Goal: Leave review/rating: Share an evaluation or opinion about a product, service, or content

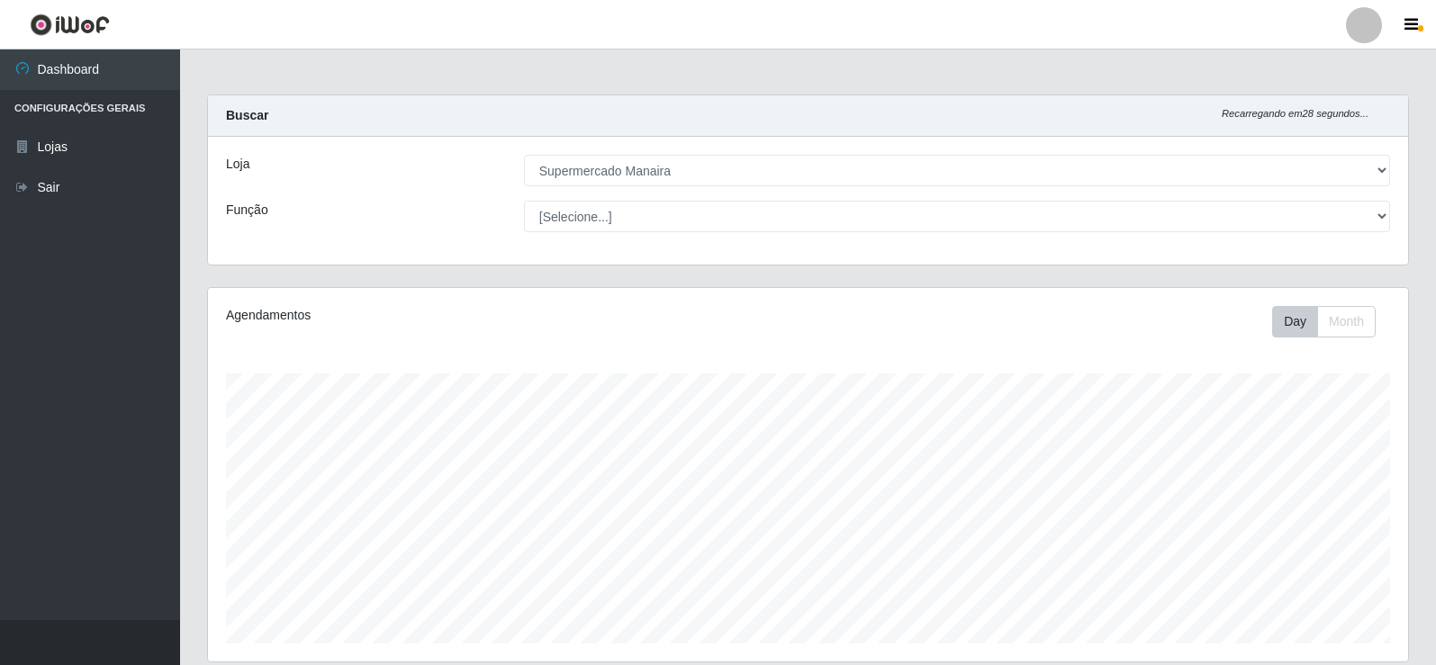
select select "443"
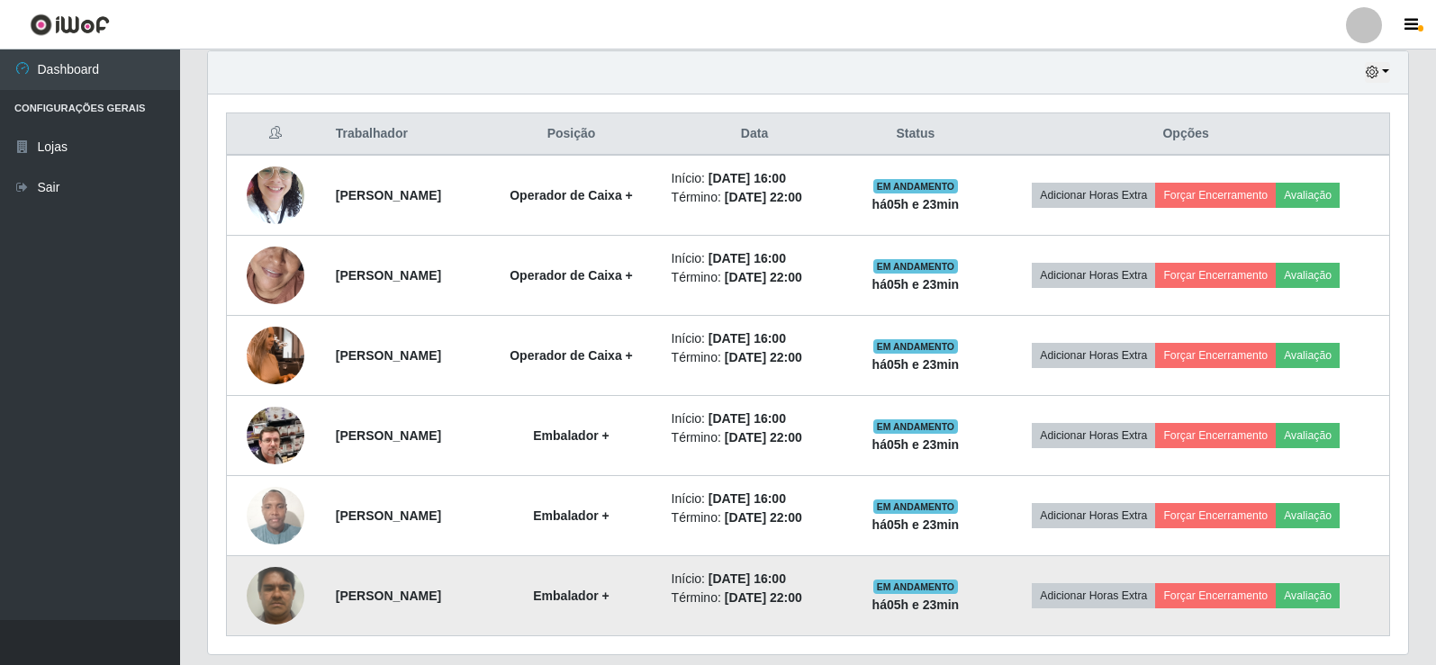
scroll to position [374, 1200]
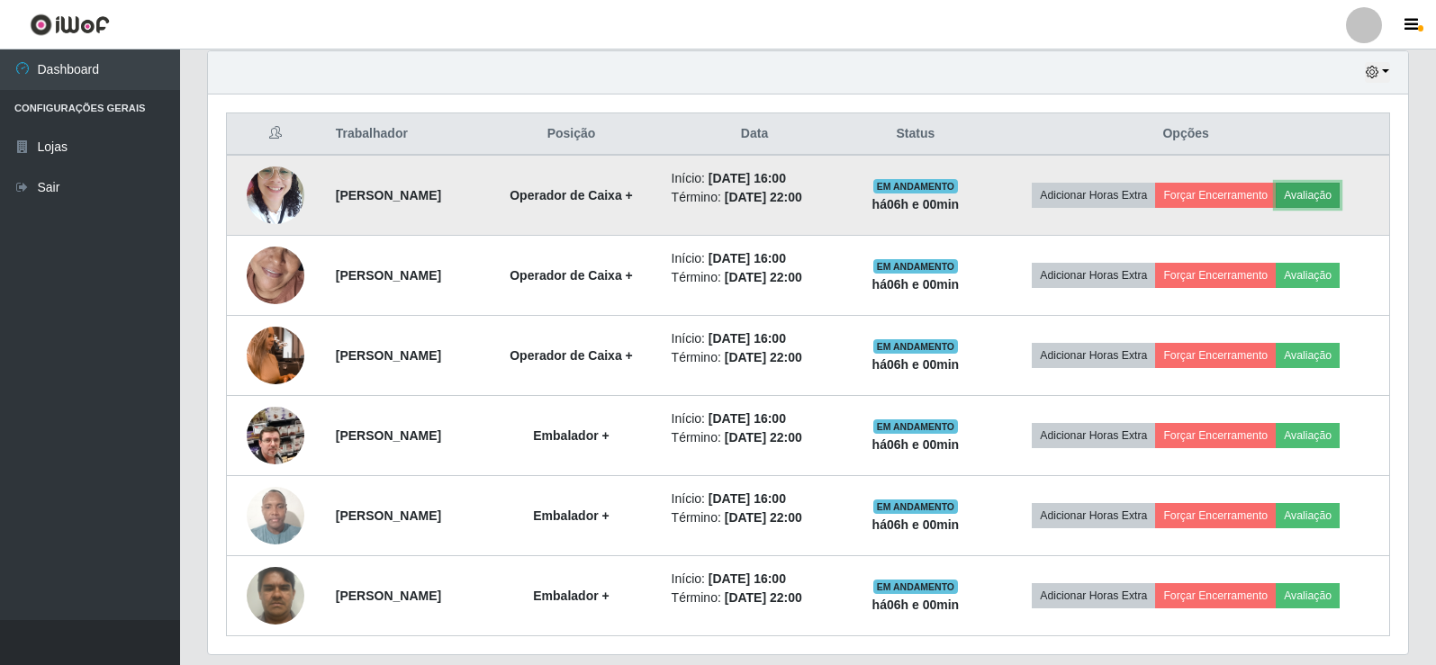
click at [1338, 194] on button "Avaliação" at bounding box center [1308, 195] width 64 height 25
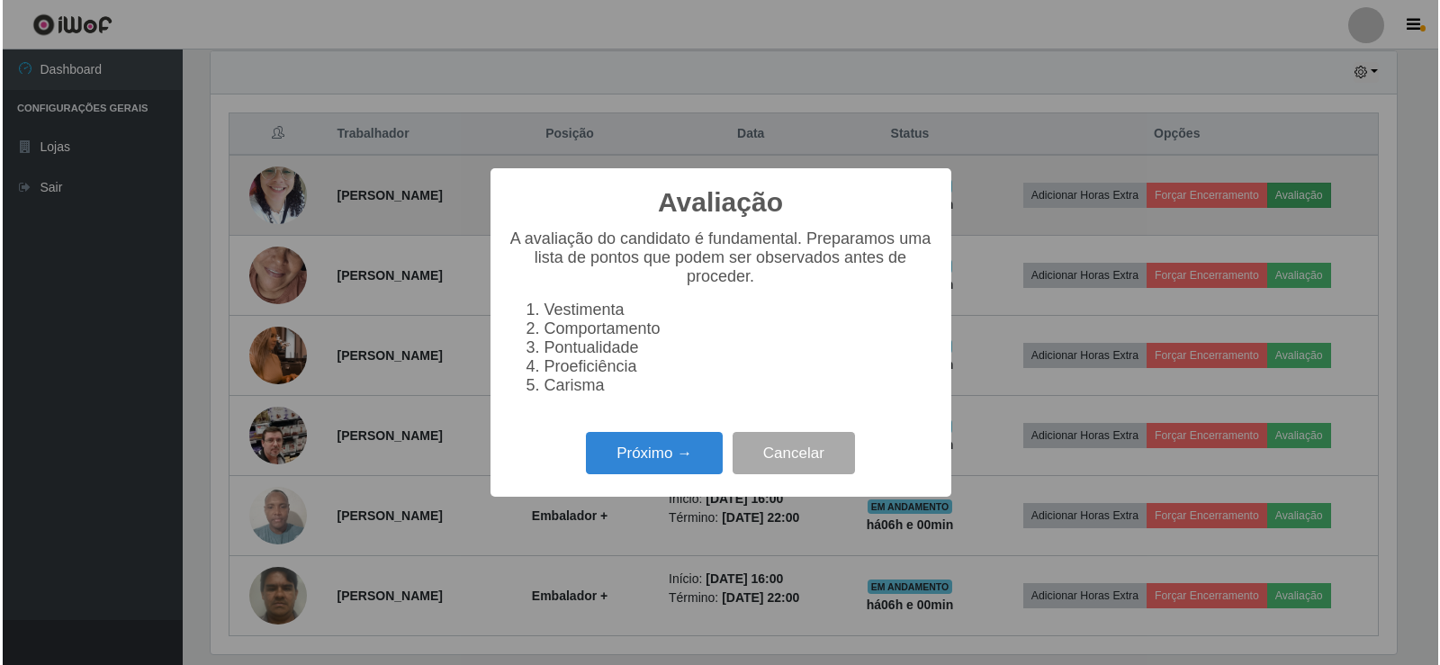
scroll to position [374, 1191]
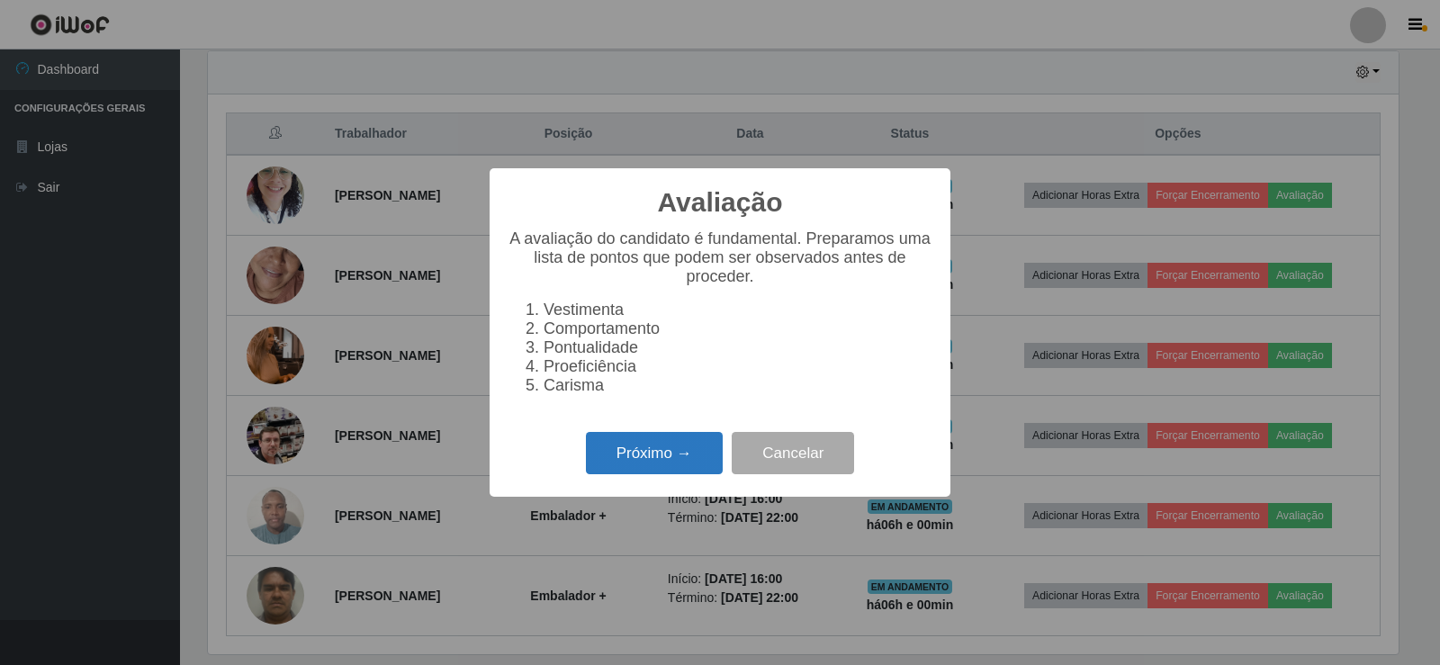
click at [692, 468] on button "Próximo →" at bounding box center [654, 453] width 137 height 42
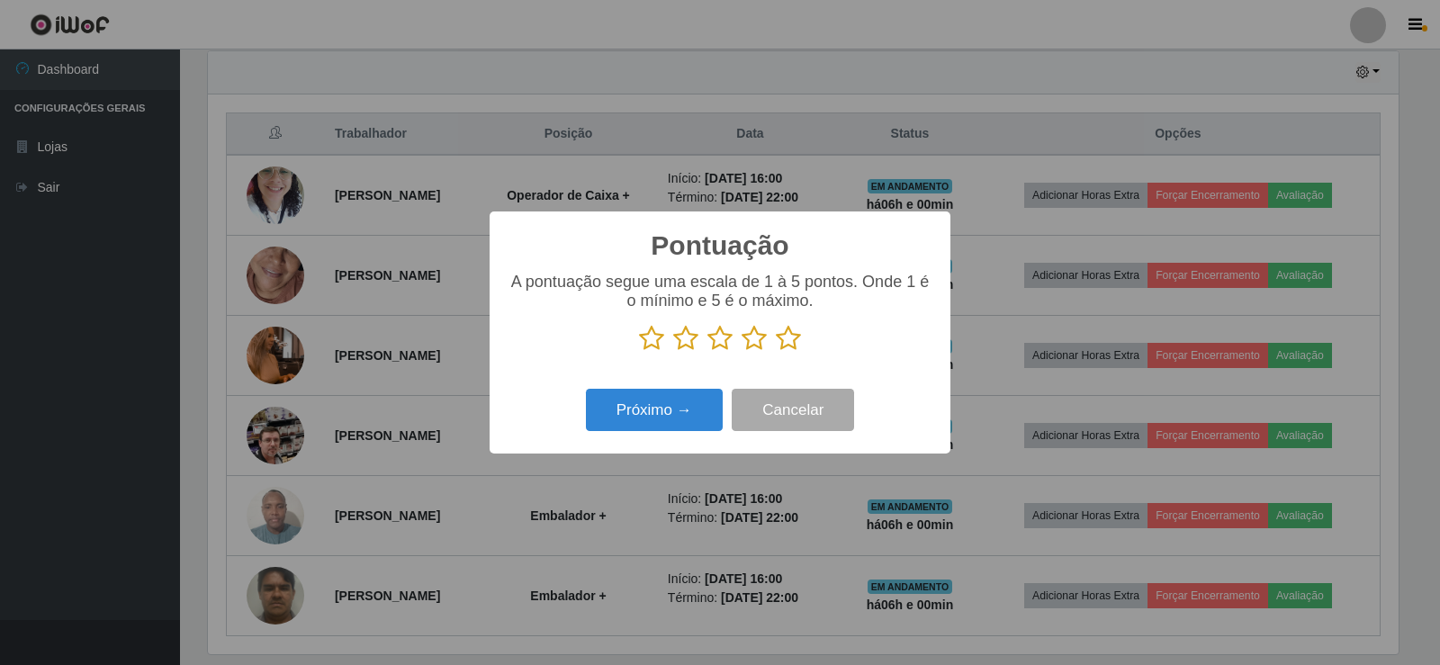
click at [790, 340] on icon at bounding box center [788, 338] width 25 height 27
click at [776, 352] on input "radio" at bounding box center [776, 352] width 0 height 0
click at [681, 423] on button "Próximo →" at bounding box center [654, 410] width 137 height 42
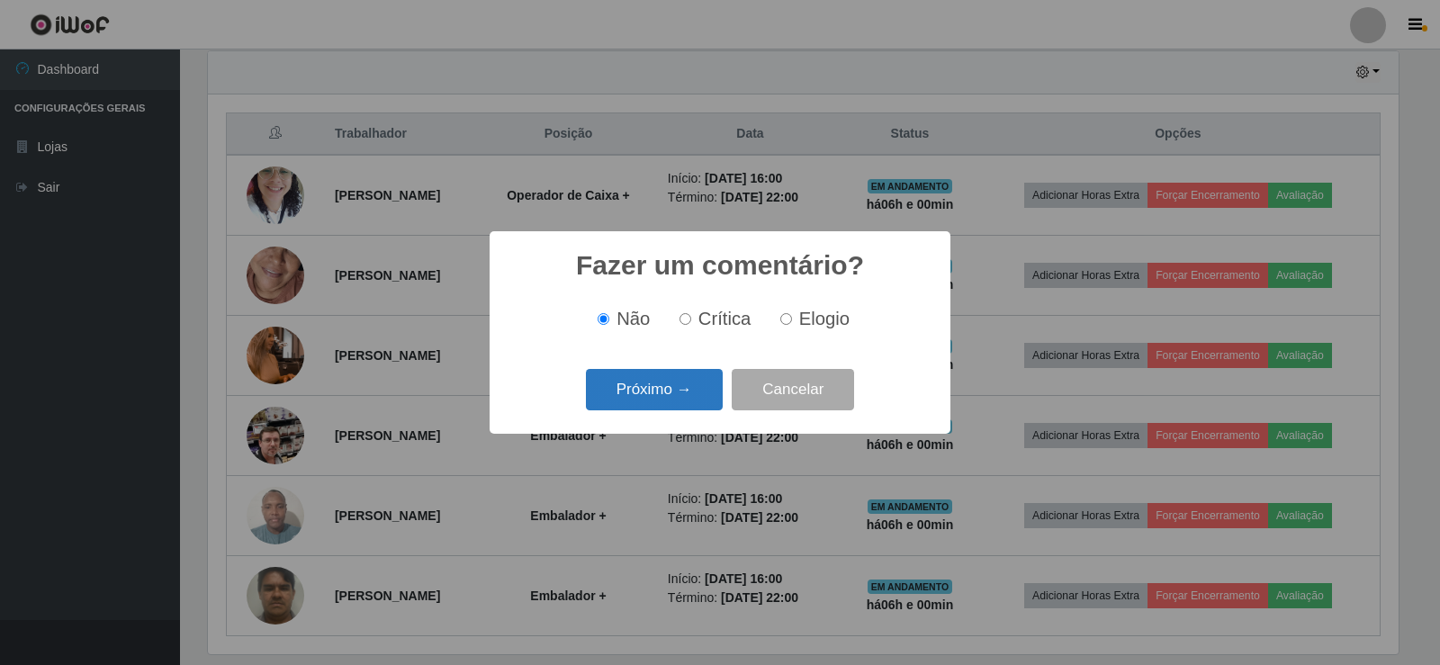
click at [671, 401] on button "Próximo →" at bounding box center [654, 390] width 137 height 42
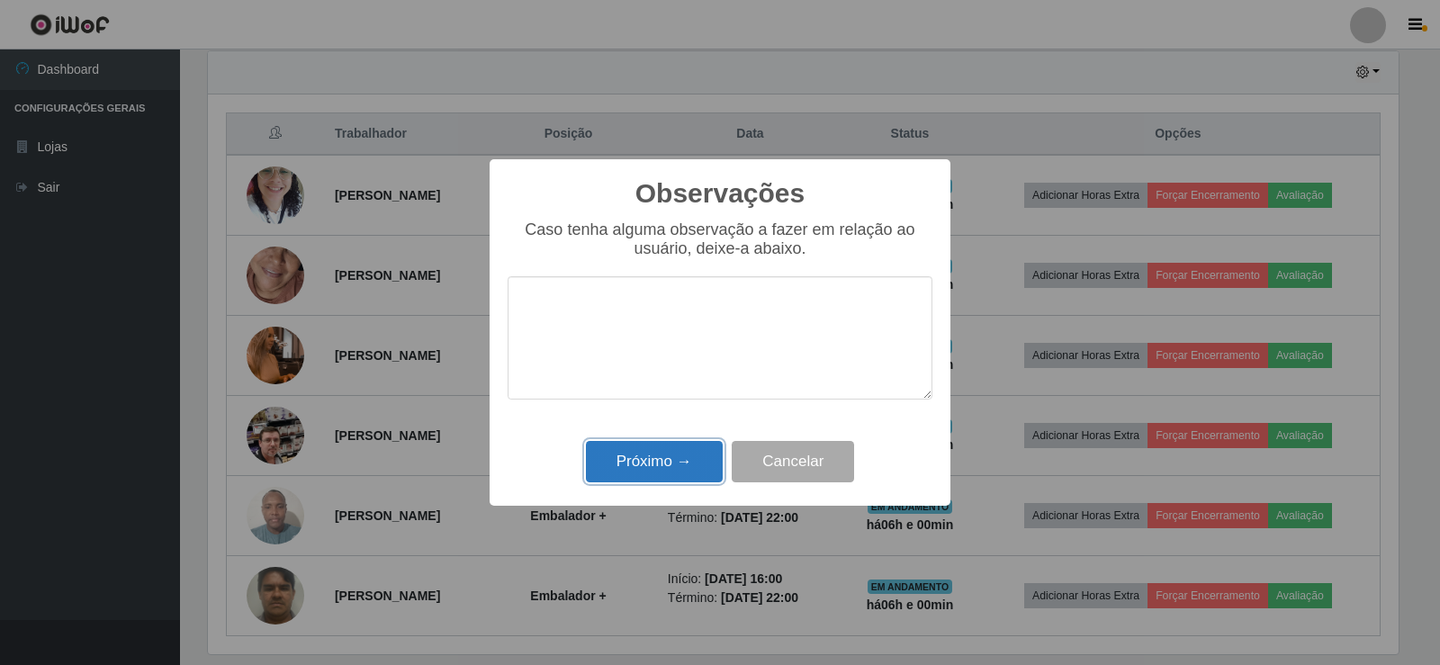
click at [697, 456] on button "Próximo →" at bounding box center [654, 462] width 137 height 42
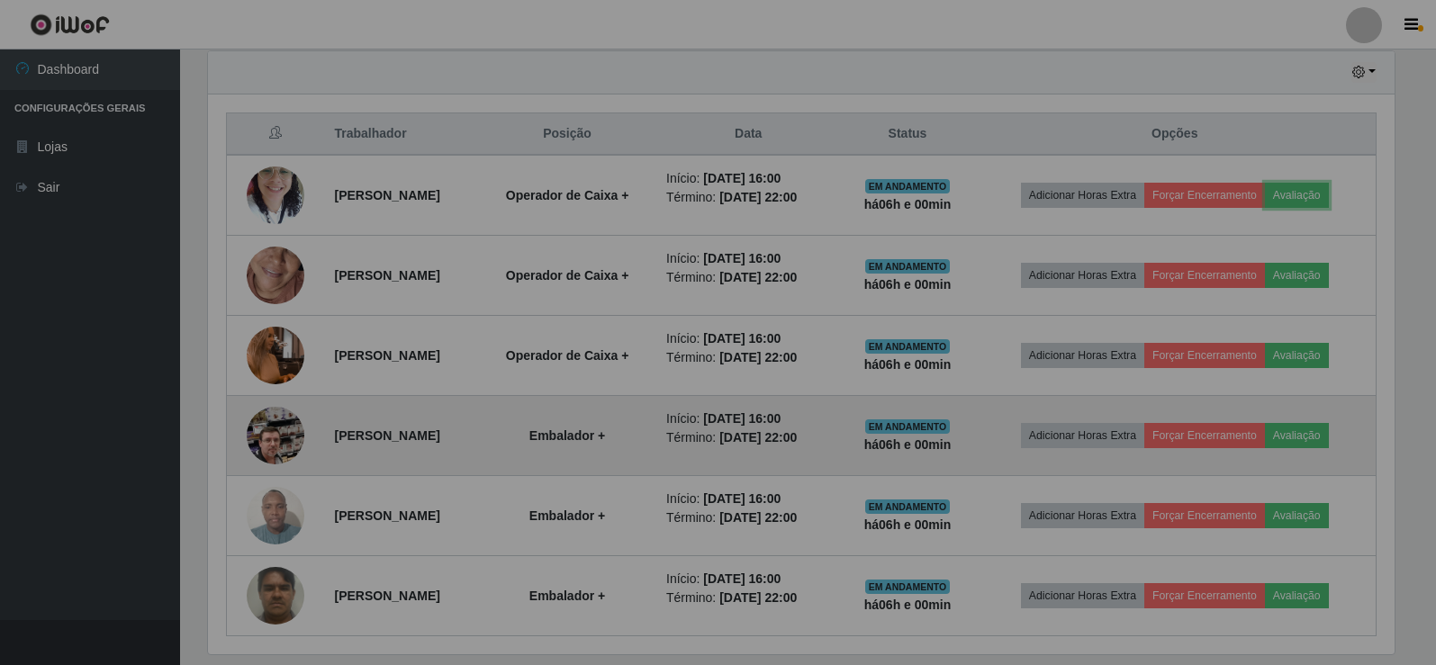
scroll to position [374, 1200]
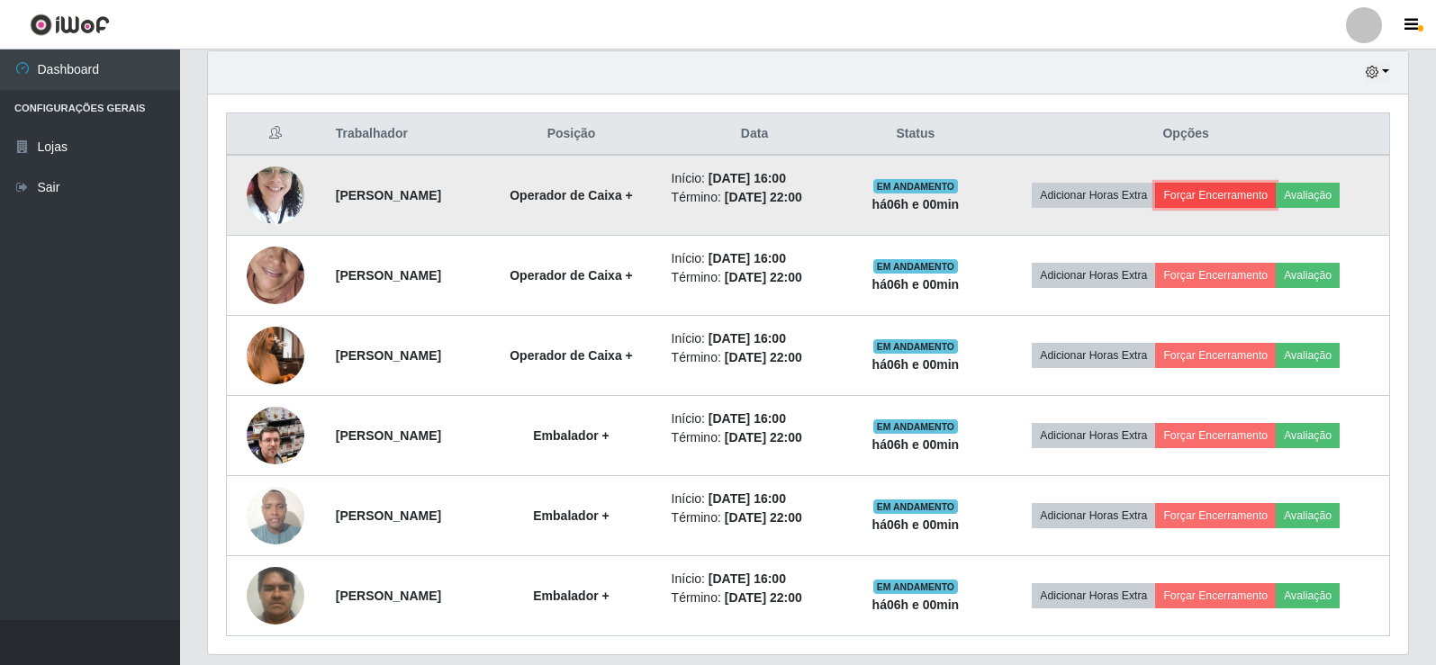
click at [1248, 200] on button "Forçar Encerramento" at bounding box center [1215, 195] width 121 height 25
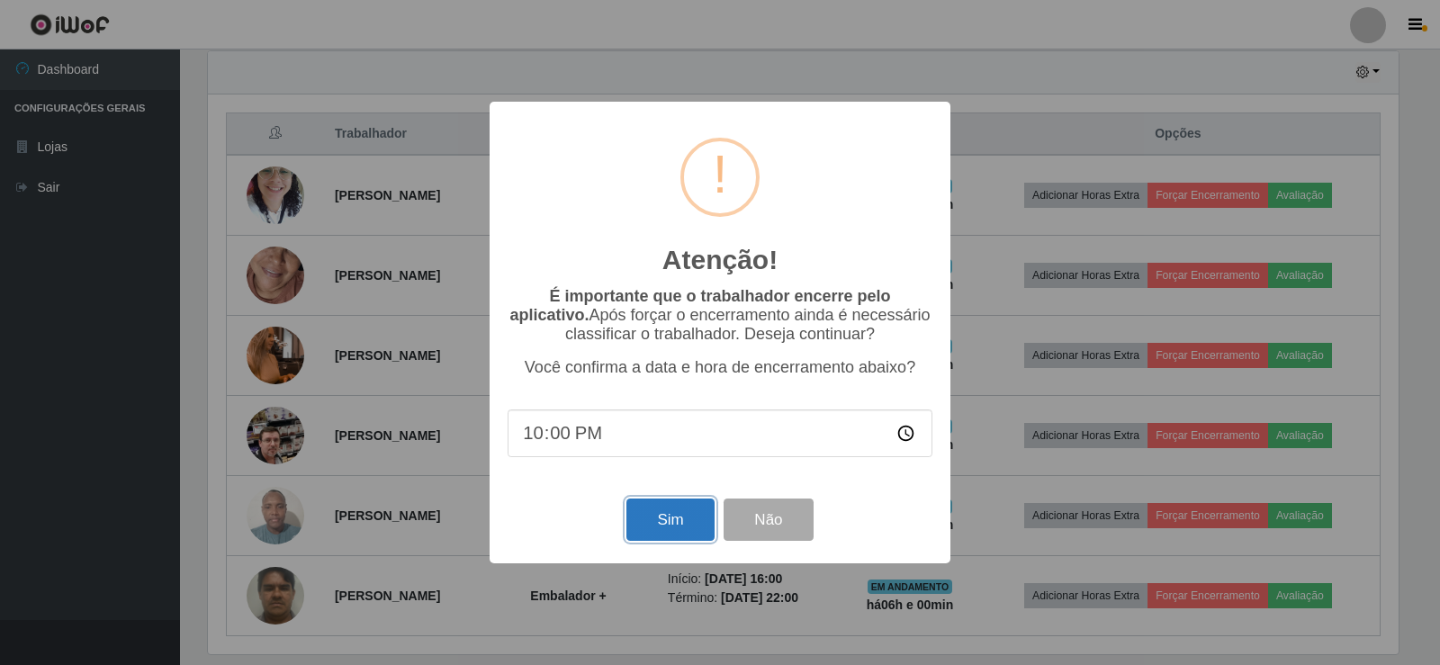
click at [691, 523] on button "Sim" at bounding box center [670, 520] width 87 height 42
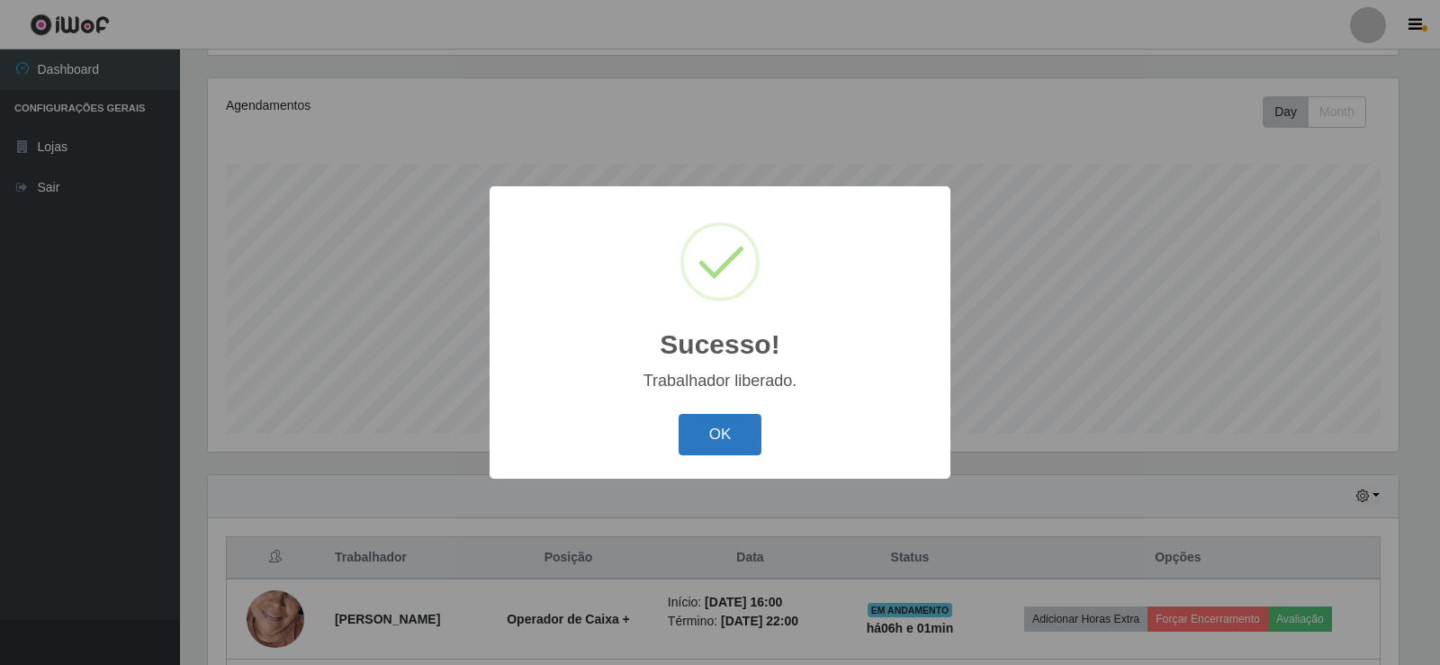
click at [730, 433] on button "OK" at bounding box center [721, 435] width 84 height 42
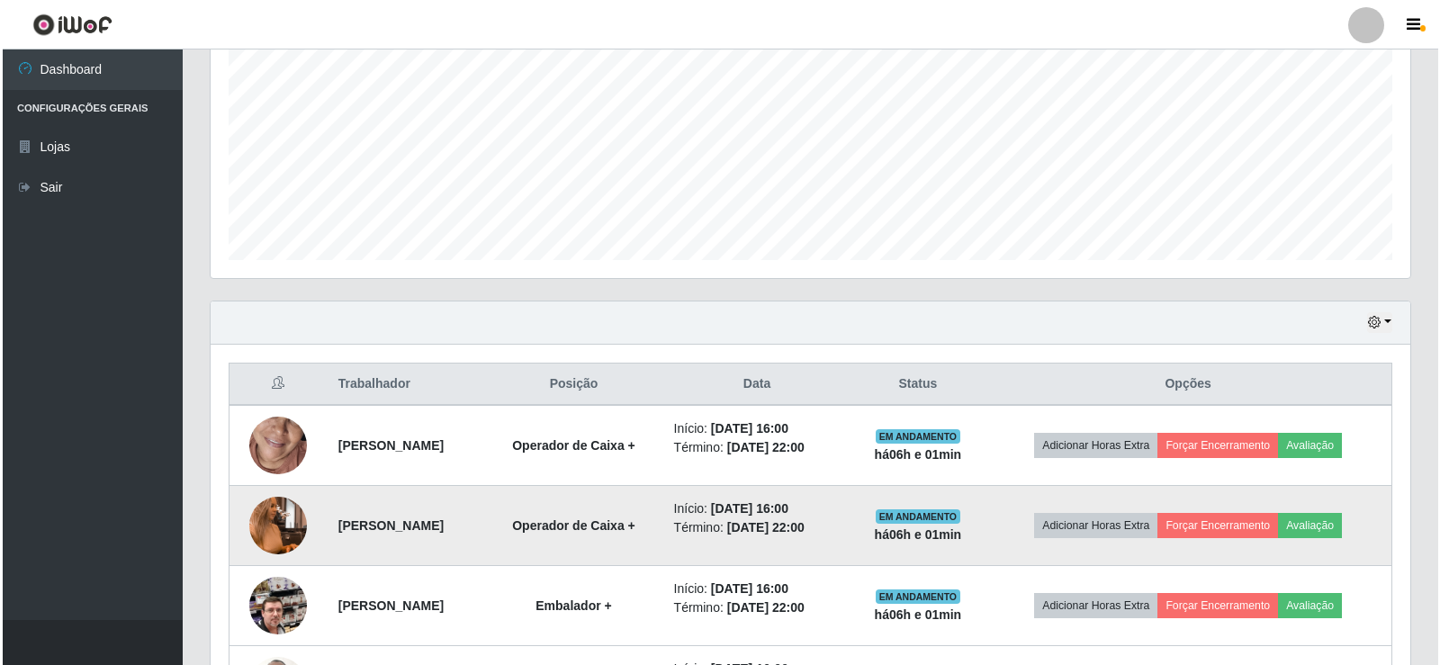
scroll to position [390, 0]
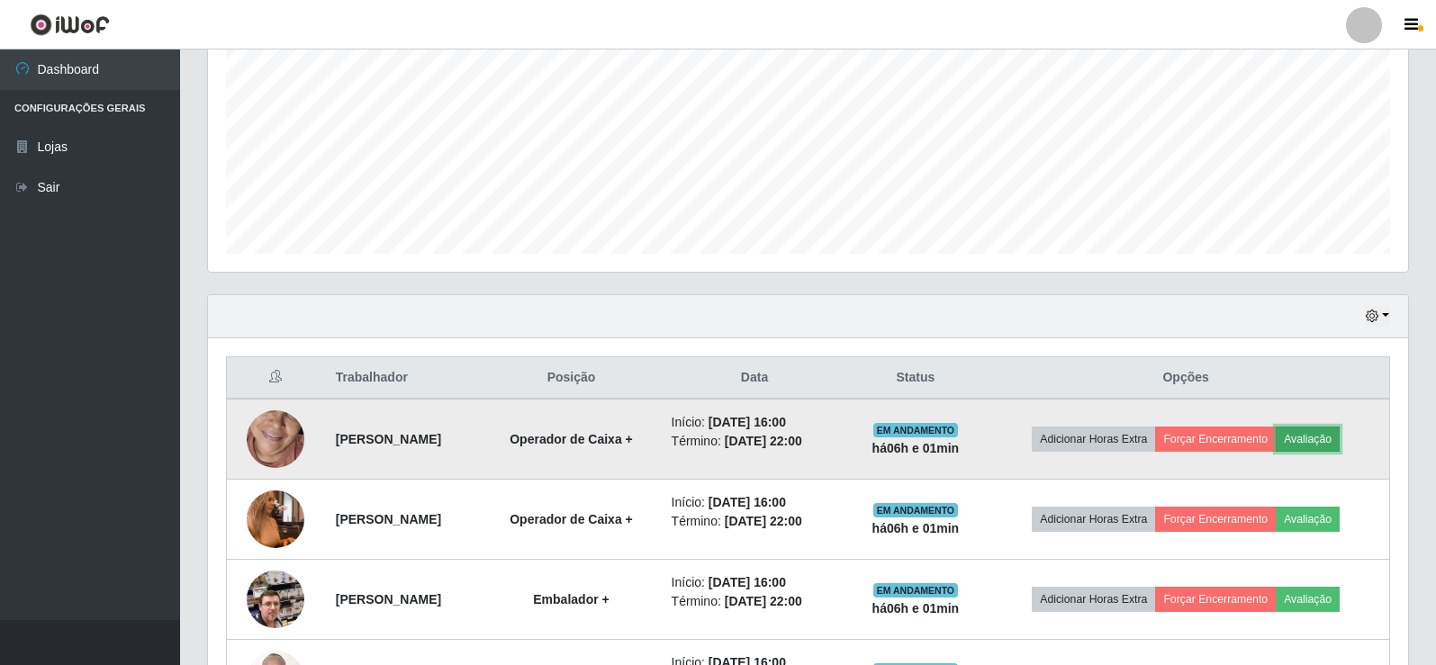
click at [1334, 429] on button "Avaliação" at bounding box center [1308, 439] width 64 height 25
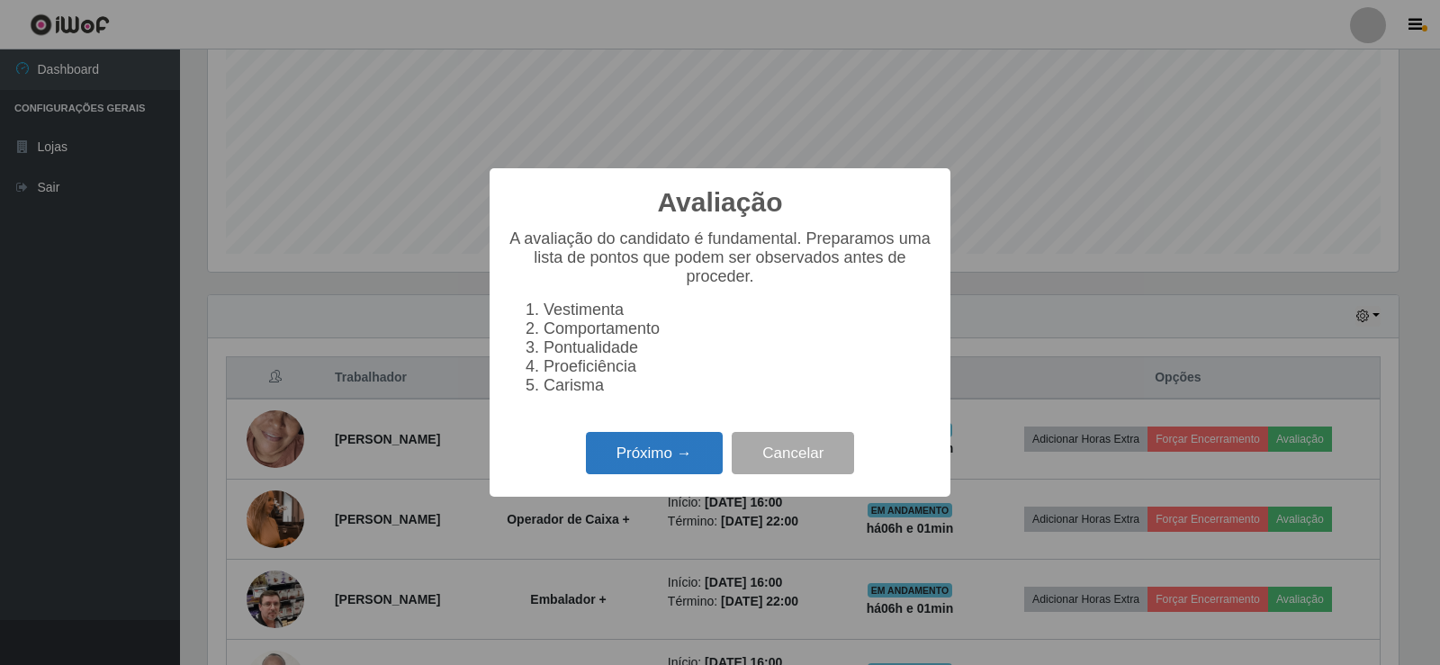
click at [667, 474] on button "Próximo →" at bounding box center [654, 453] width 137 height 42
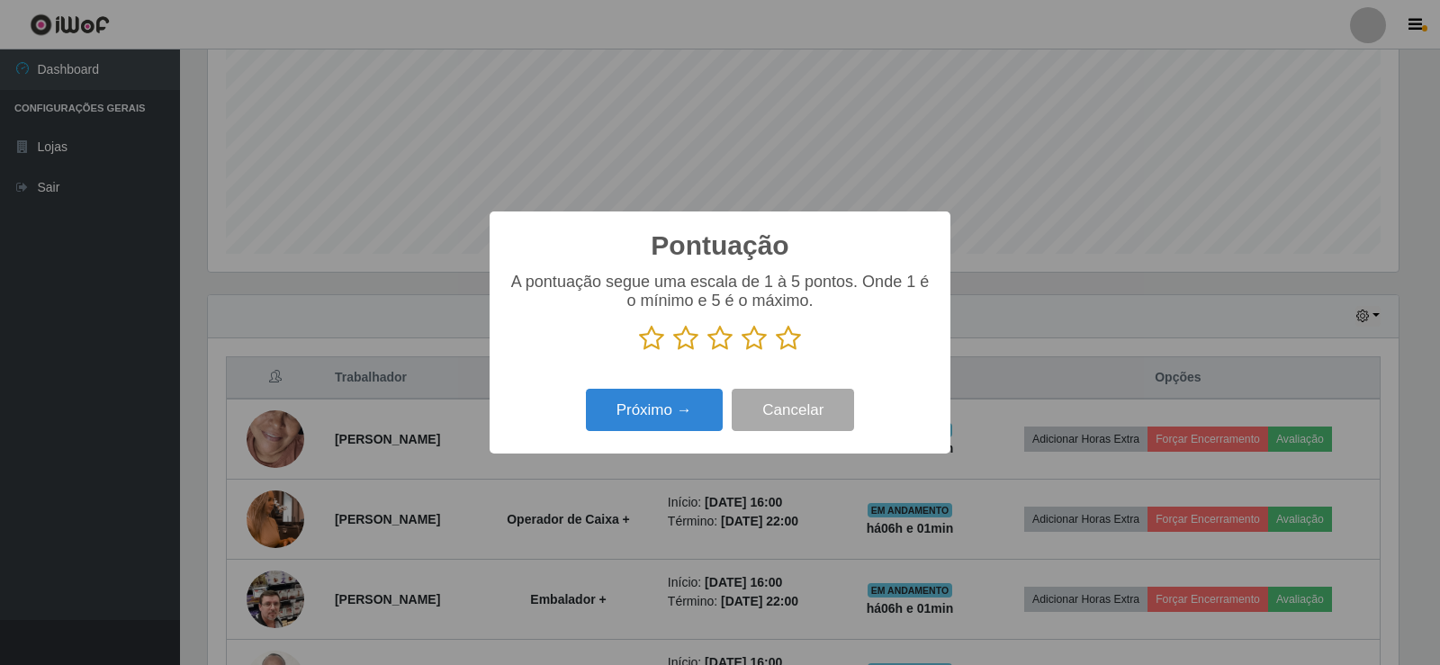
click at [799, 337] on icon at bounding box center [788, 338] width 25 height 27
click at [776, 352] on input "radio" at bounding box center [776, 352] width 0 height 0
click at [684, 413] on button "Próximo →" at bounding box center [654, 410] width 137 height 42
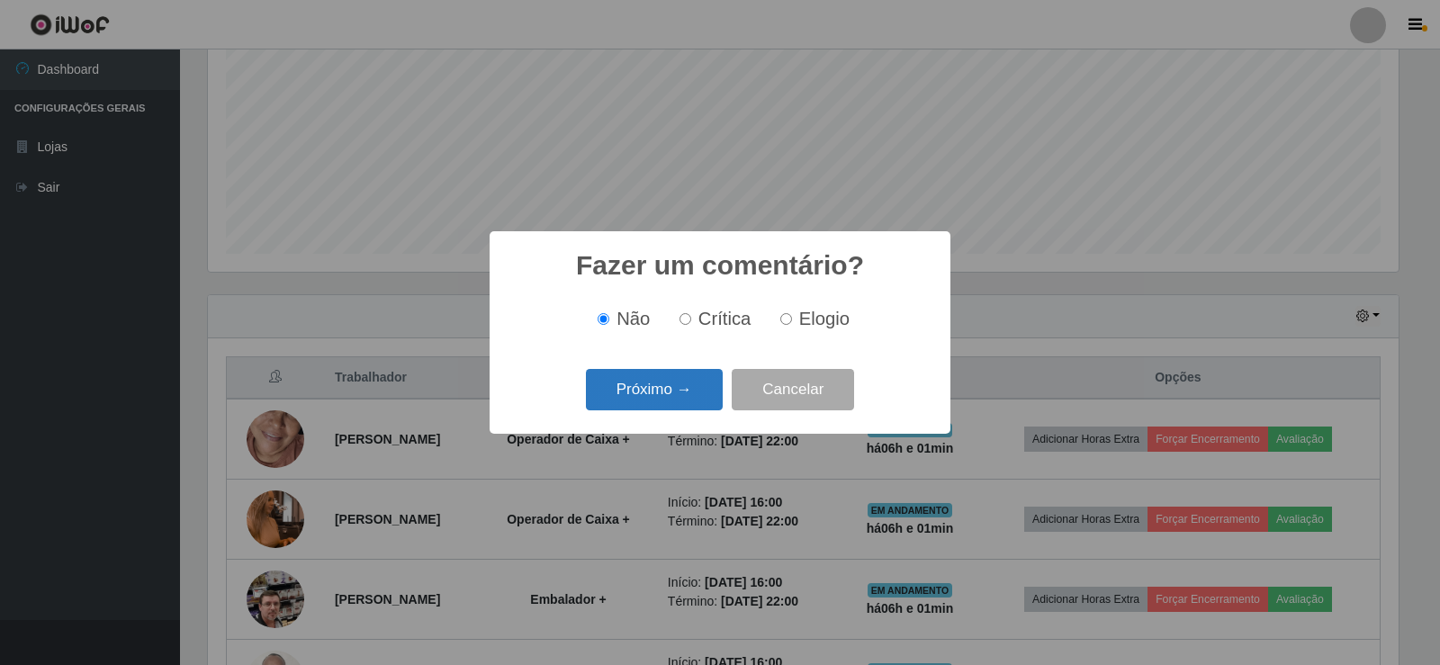
click at [688, 396] on button "Próximo →" at bounding box center [654, 390] width 137 height 42
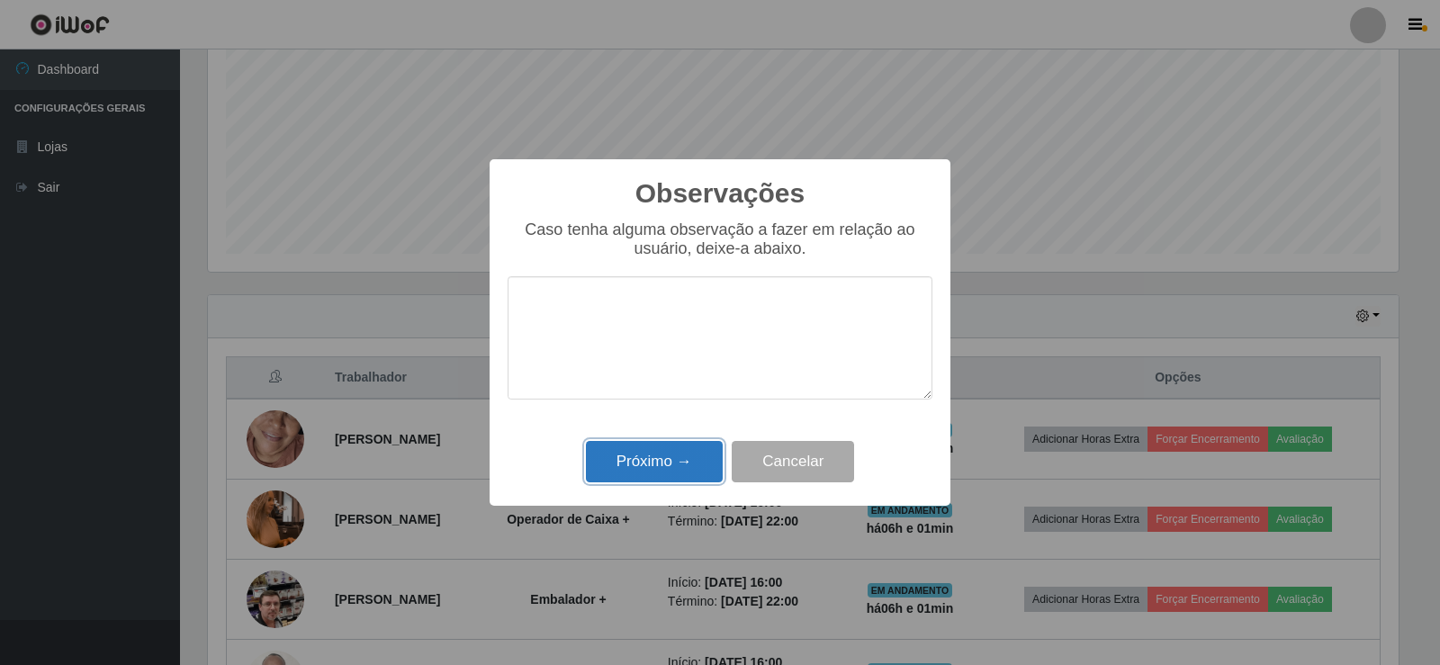
click at [671, 465] on button "Próximo →" at bounding box center [654, 462] width 137 height 42
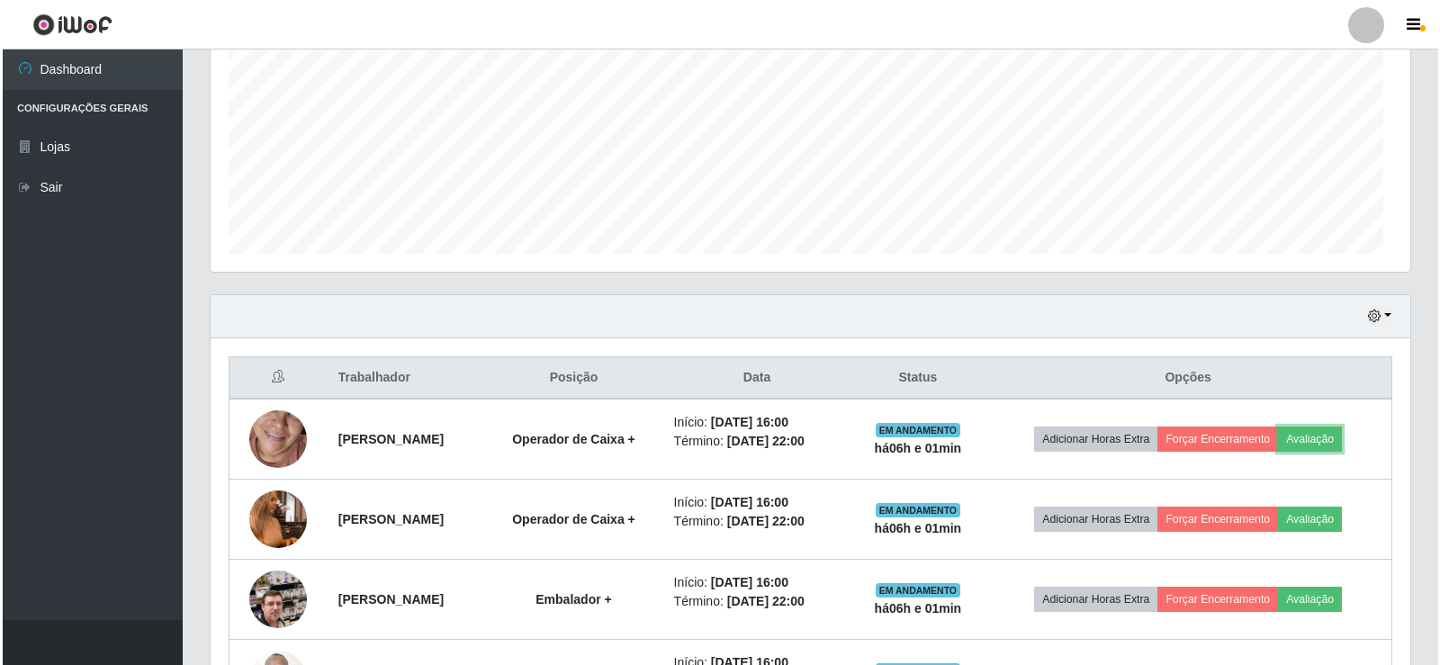
scroll to position [374, 1200]
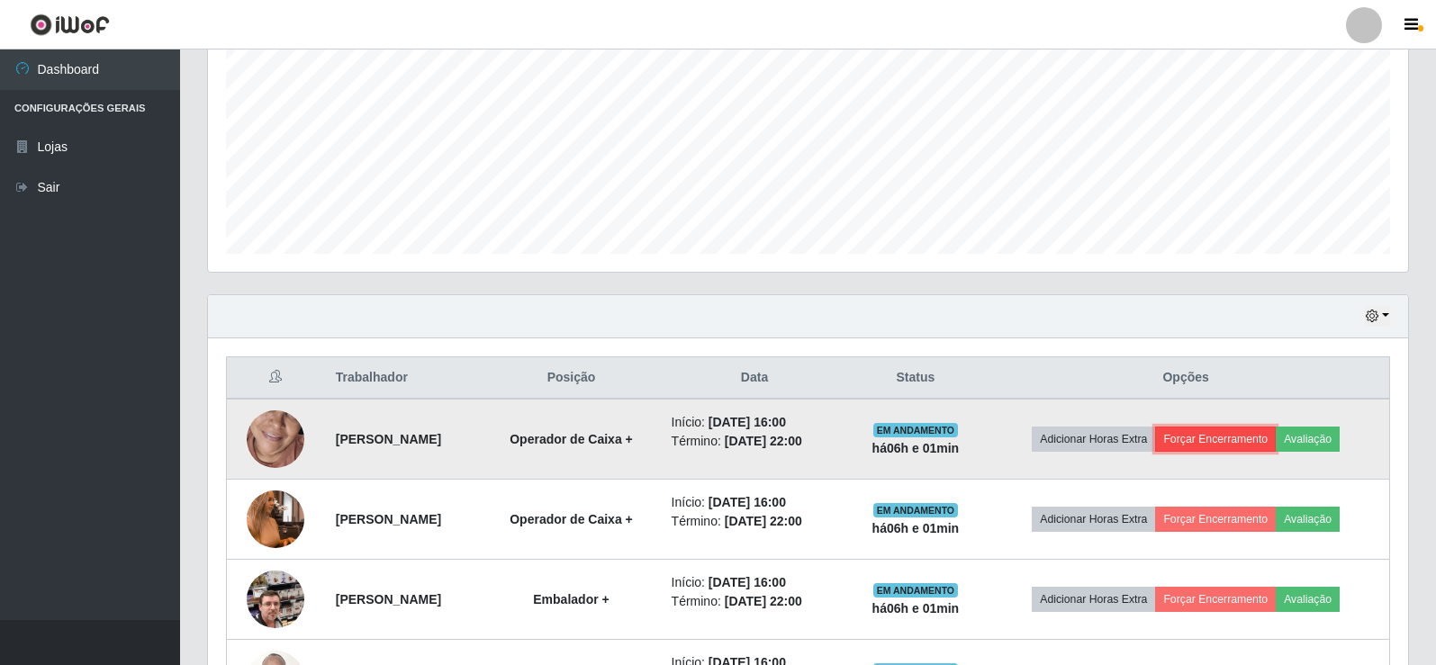
click at [1221, 450] on button "Forçar Encerramento" at bounding box center [1215, 439] width 121 height 25
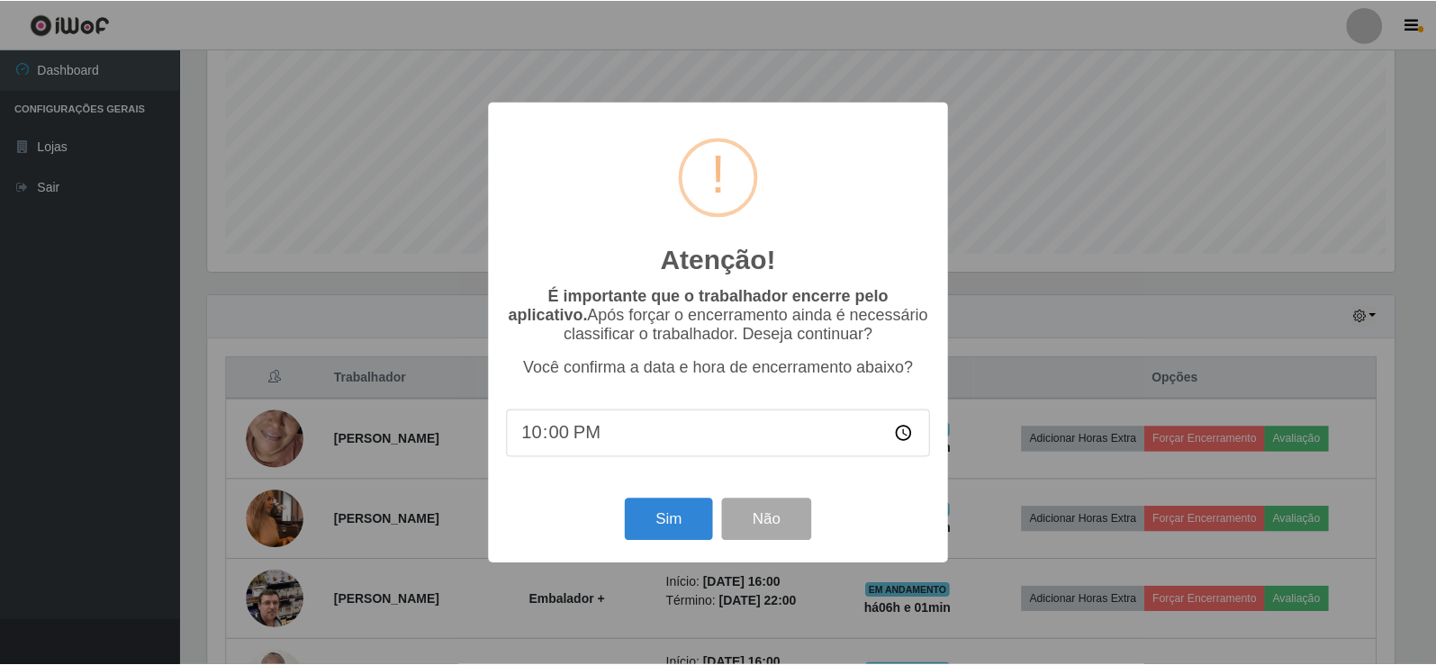
scroll to position [374, 1191]
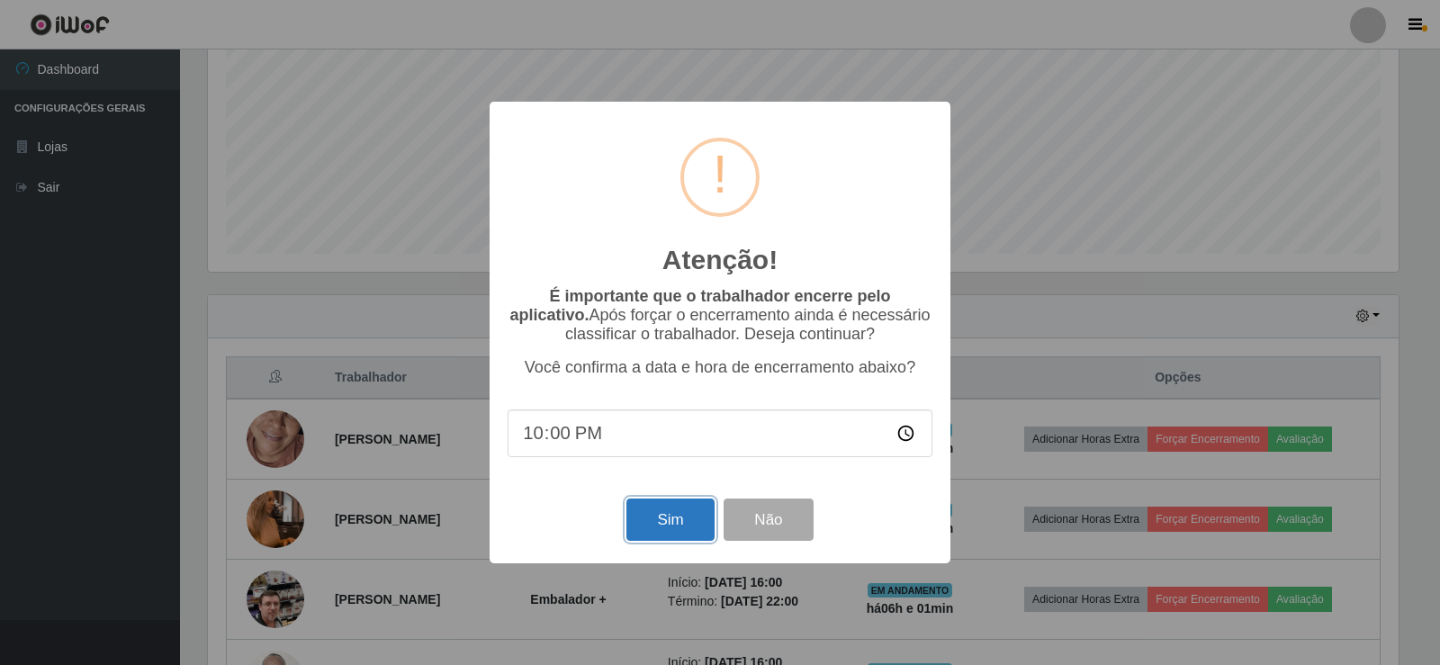
click at [697, 537] on button "Sim" at bounding box center [670, 520] width 87 height 42
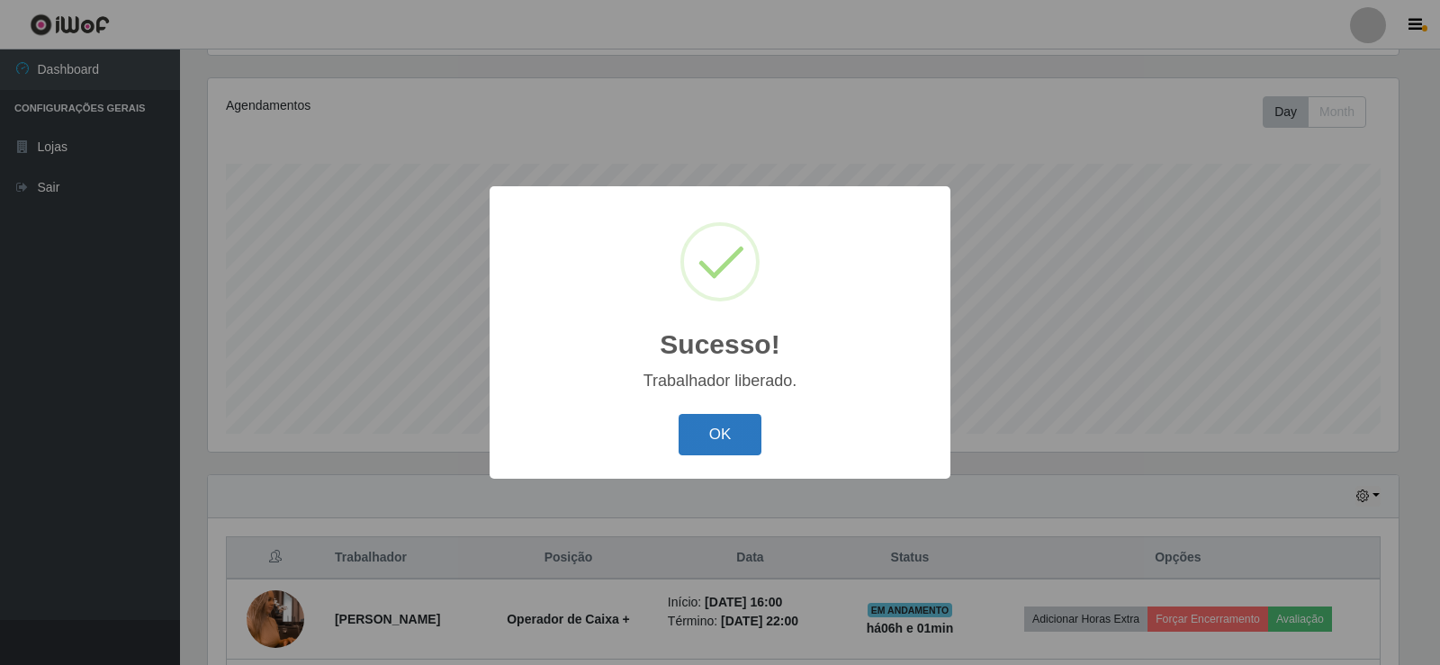
click at [747, 443] on button "OK" at bounding box center [721, 435] width 84 height 42
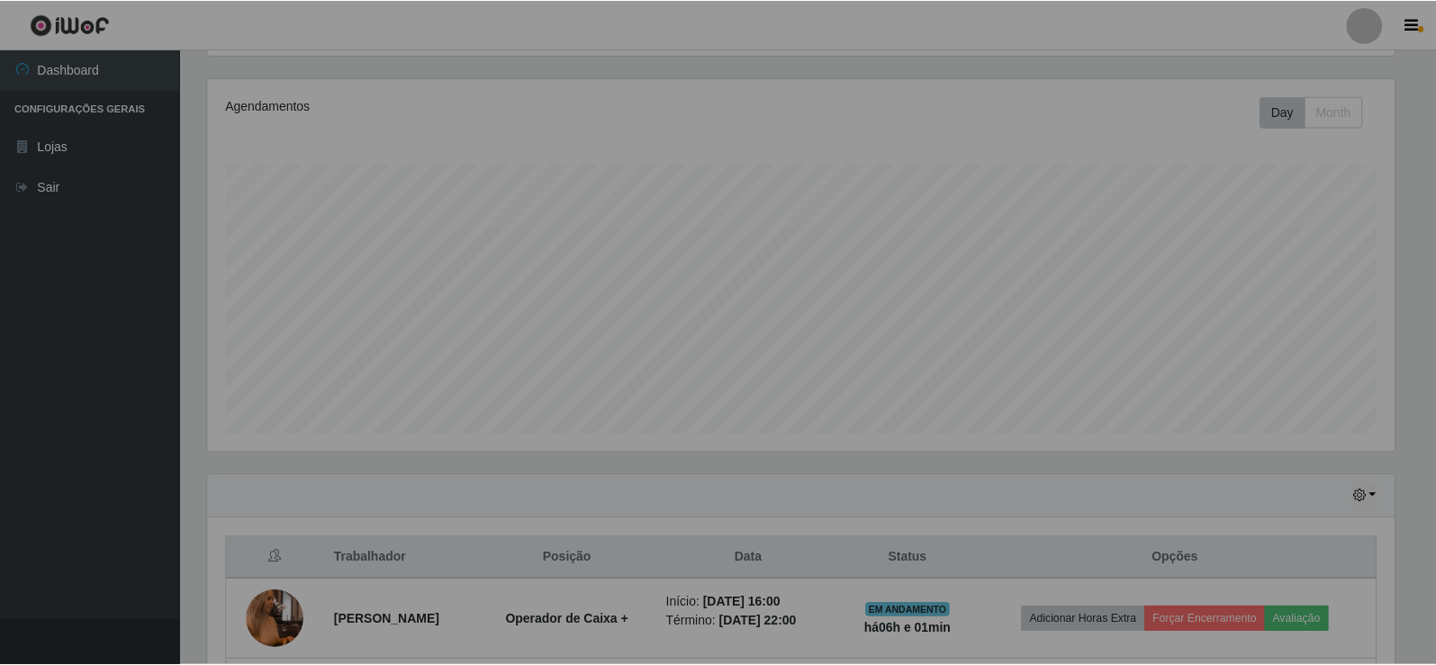
scroll to position [0, 0]
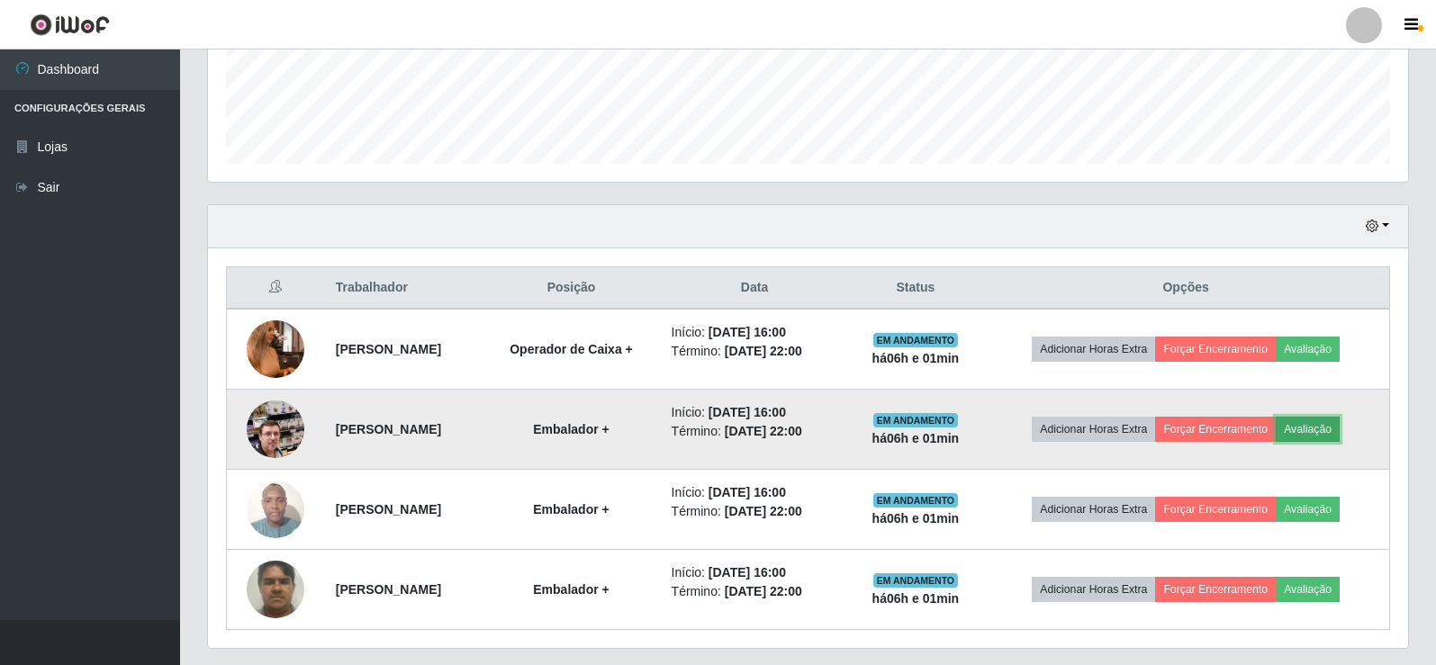
click at [1334, 435] on button "Avaliação" at bounding box center [1308, 429] width 64 height 25
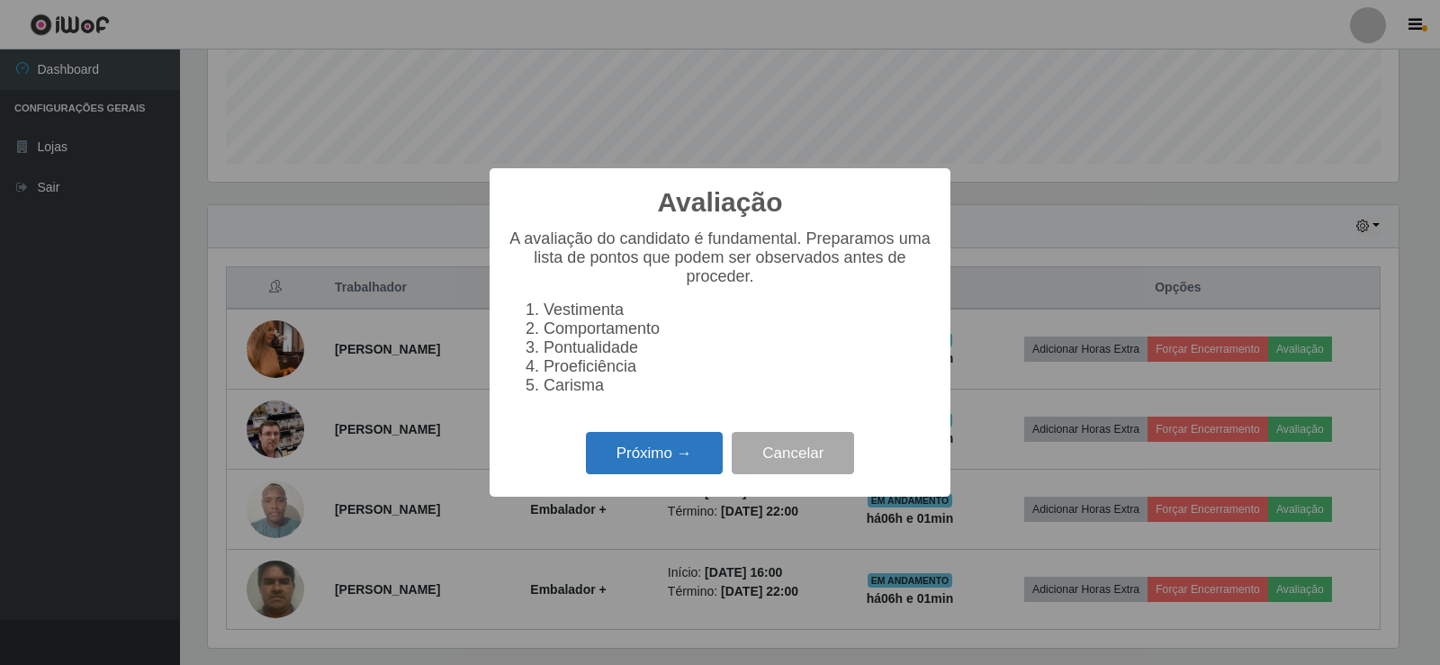
click at [662, 457] on button "Próximo →" at bounding box center [654, 453] width 137 height 42
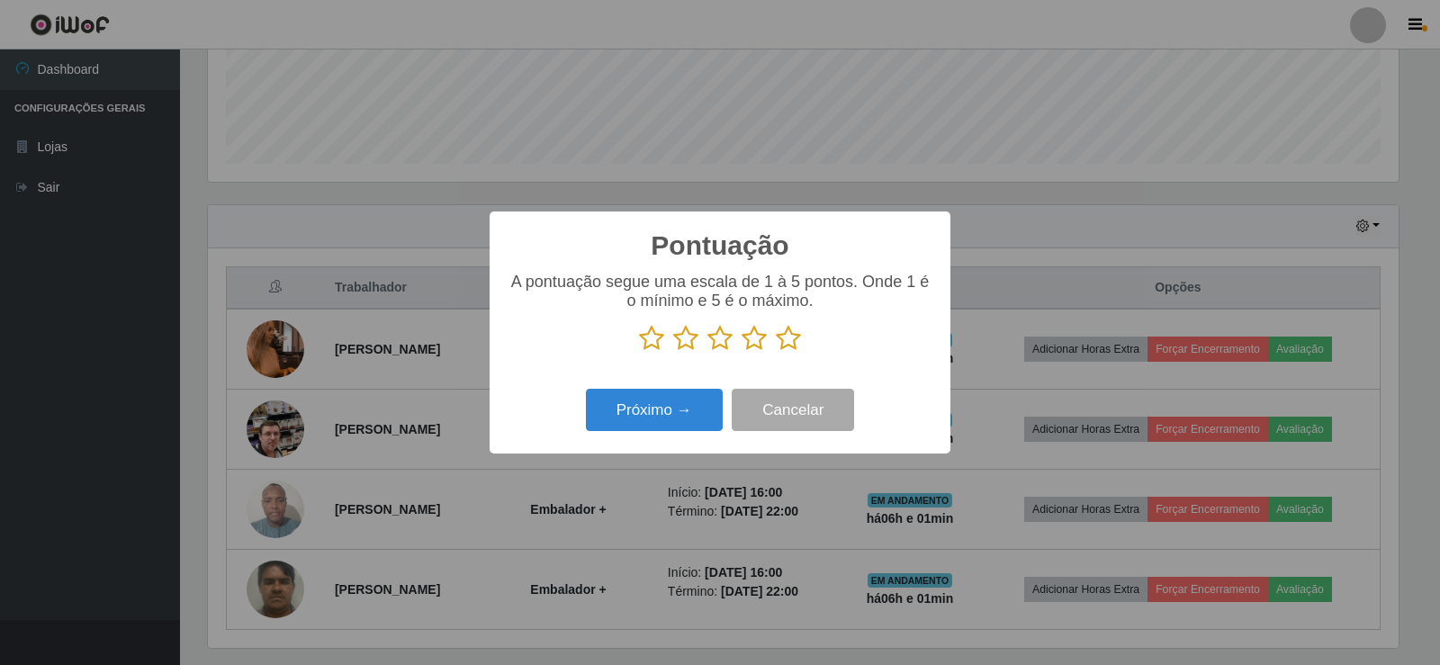
click at [788, 345] on icon at bounding box center [788, 338] width 25 height 27
click at [776, 352] on input "radio" at bounding box center [776, 352] width 0 height 0
click at [685, 417] on button "Próximo →" at bounding box center [654, 410] width 137 height 42
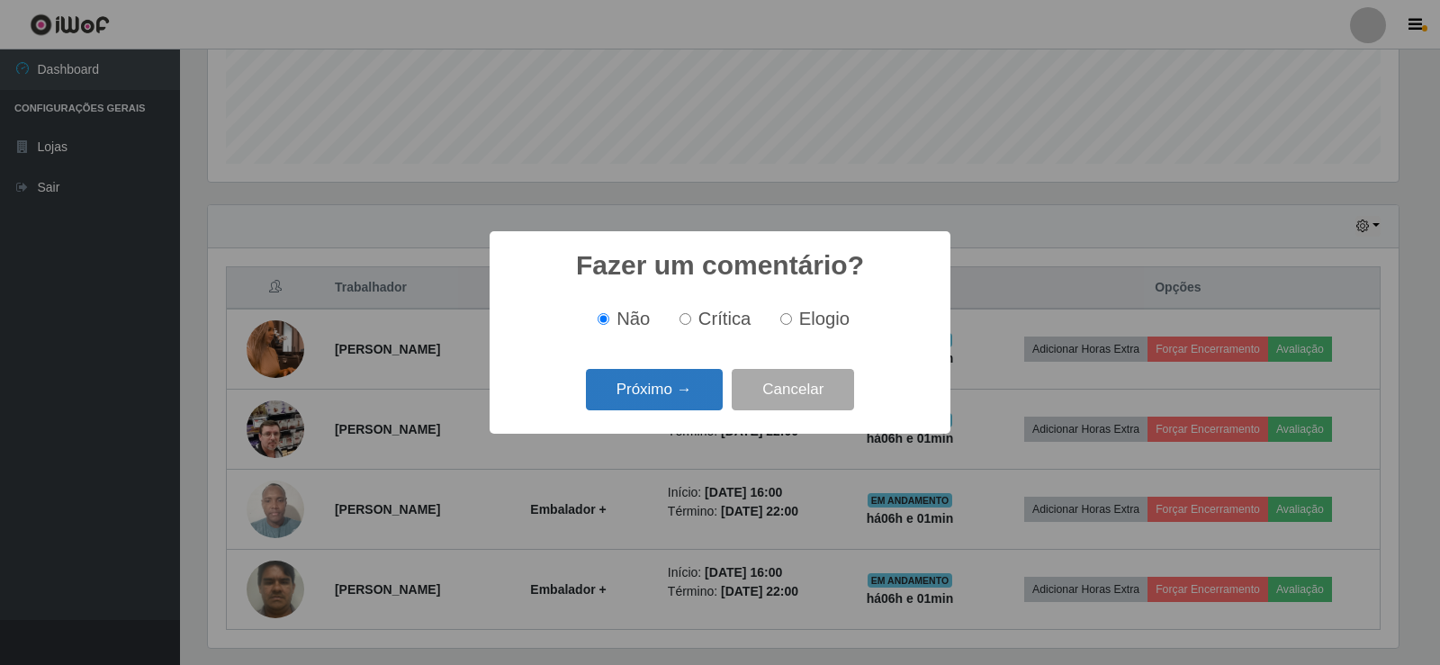
click at [690, 404] on button "Próximo →" at bounding box center [654, 390] width 137 height 42
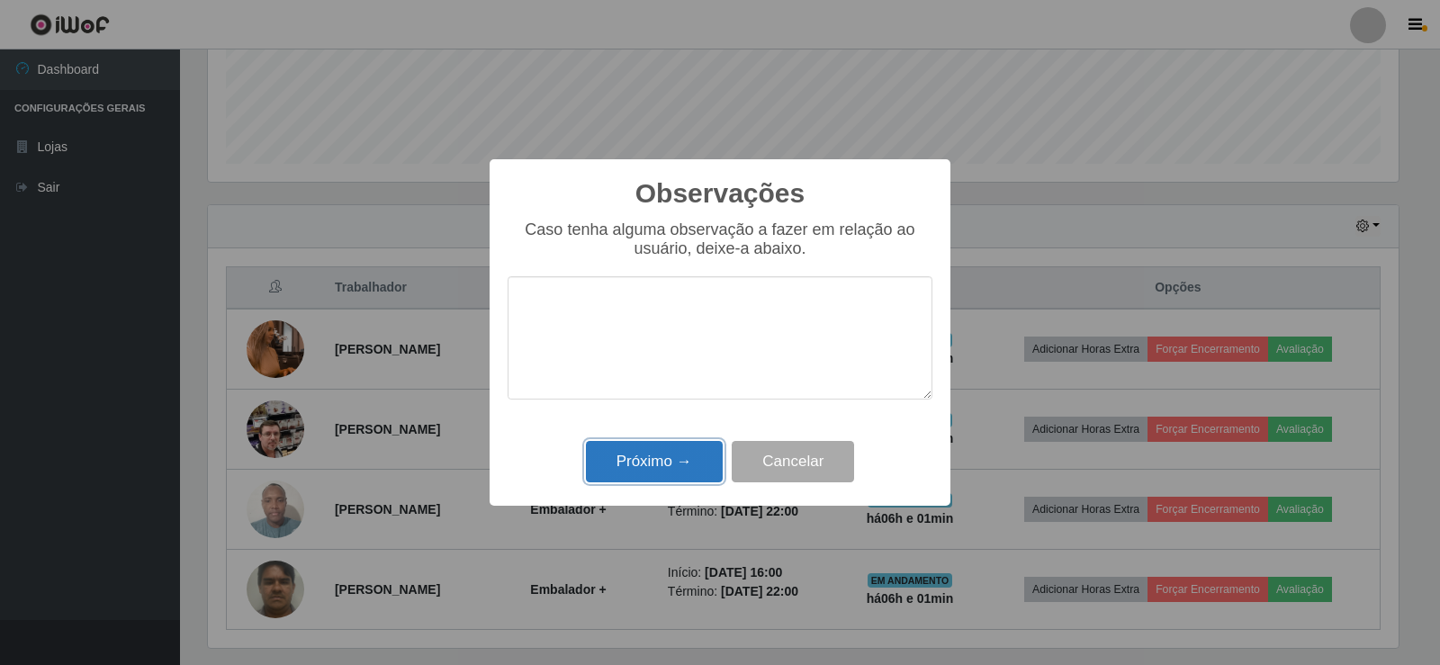
click at [675, 466] on button "Próximo →" at bounding box center [654, 462] width 137 height 42
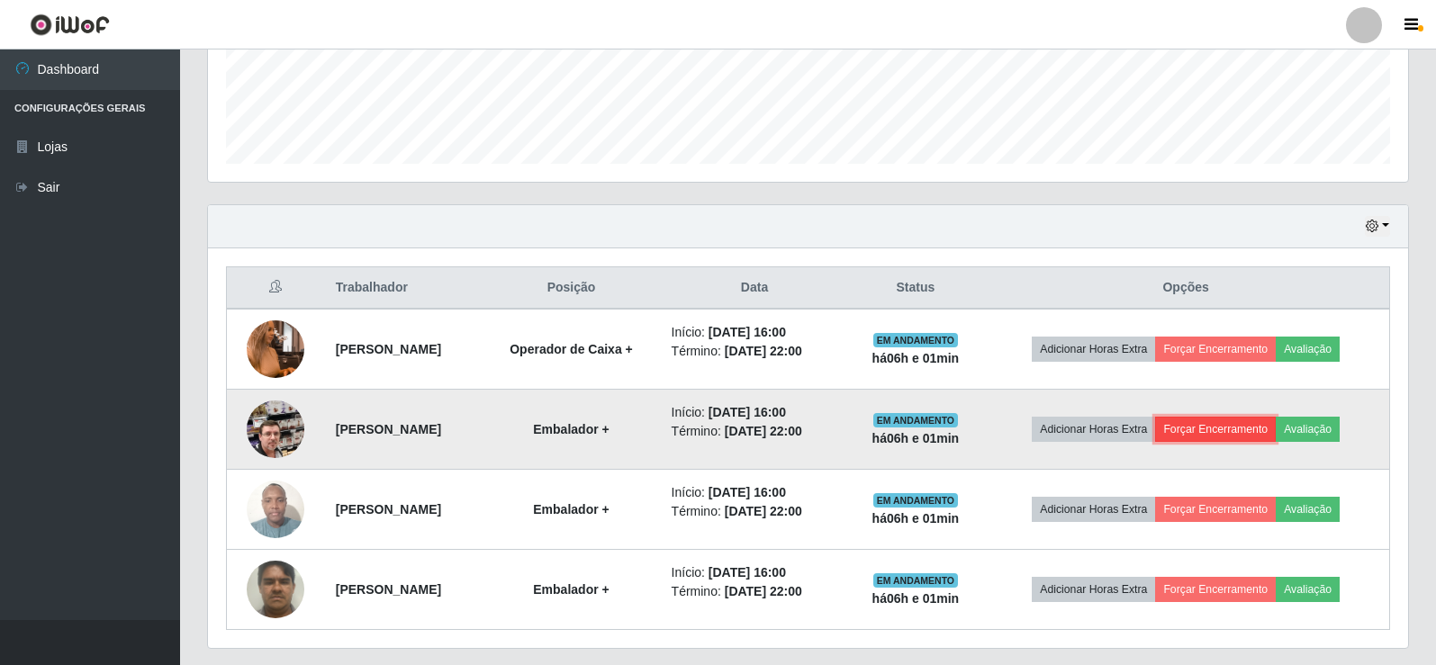
click at [1224, 435] on button "Forçar Encerramento" at bounding box center [1215, 429] width 121 height 25
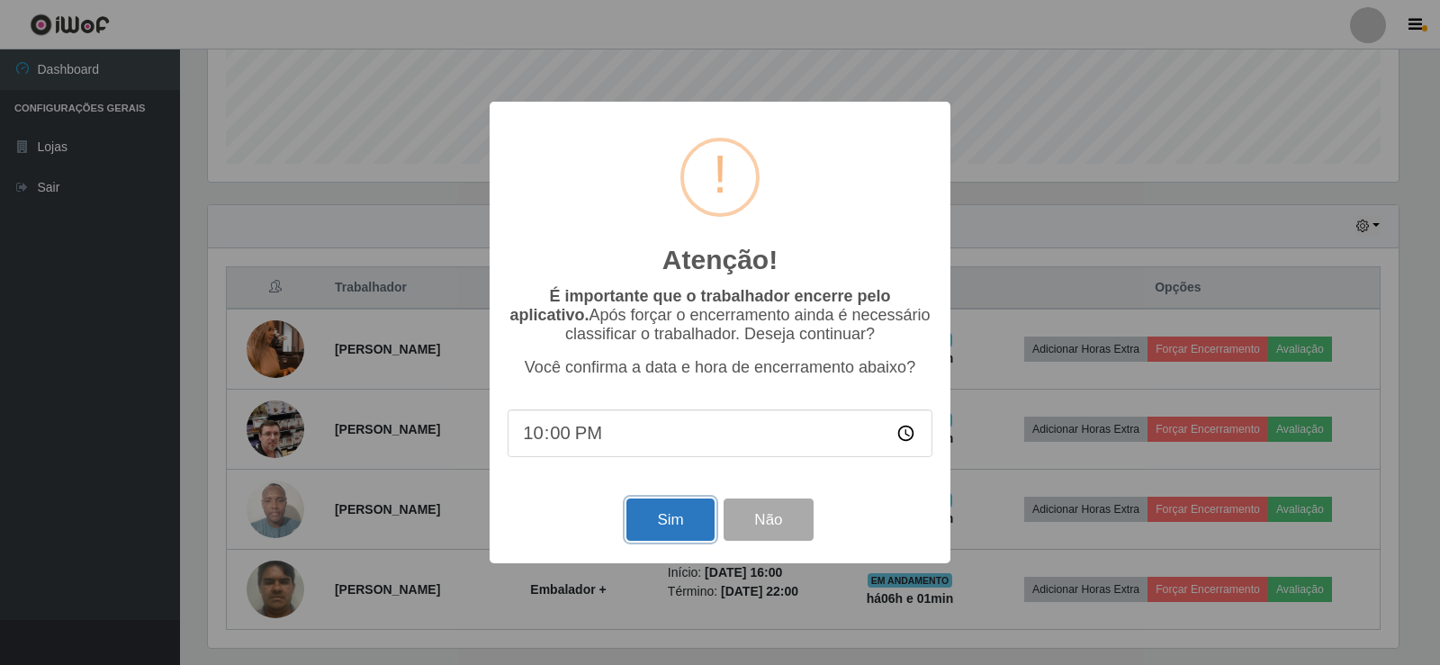
click at [685, 525] on button "Sim" at bounding box center [670, 520] width 87 height 42
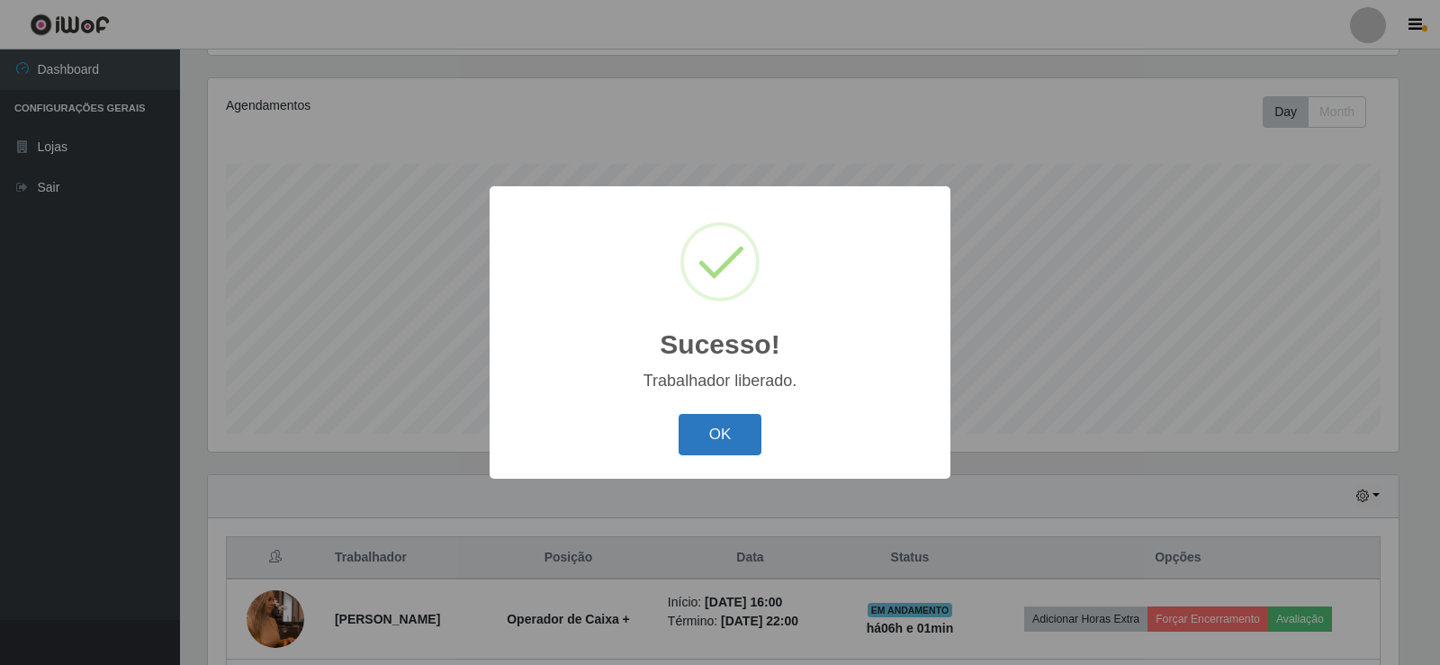
click at [747, 440] on button "OK" at bounding box center [721, 435] width 84 height 42
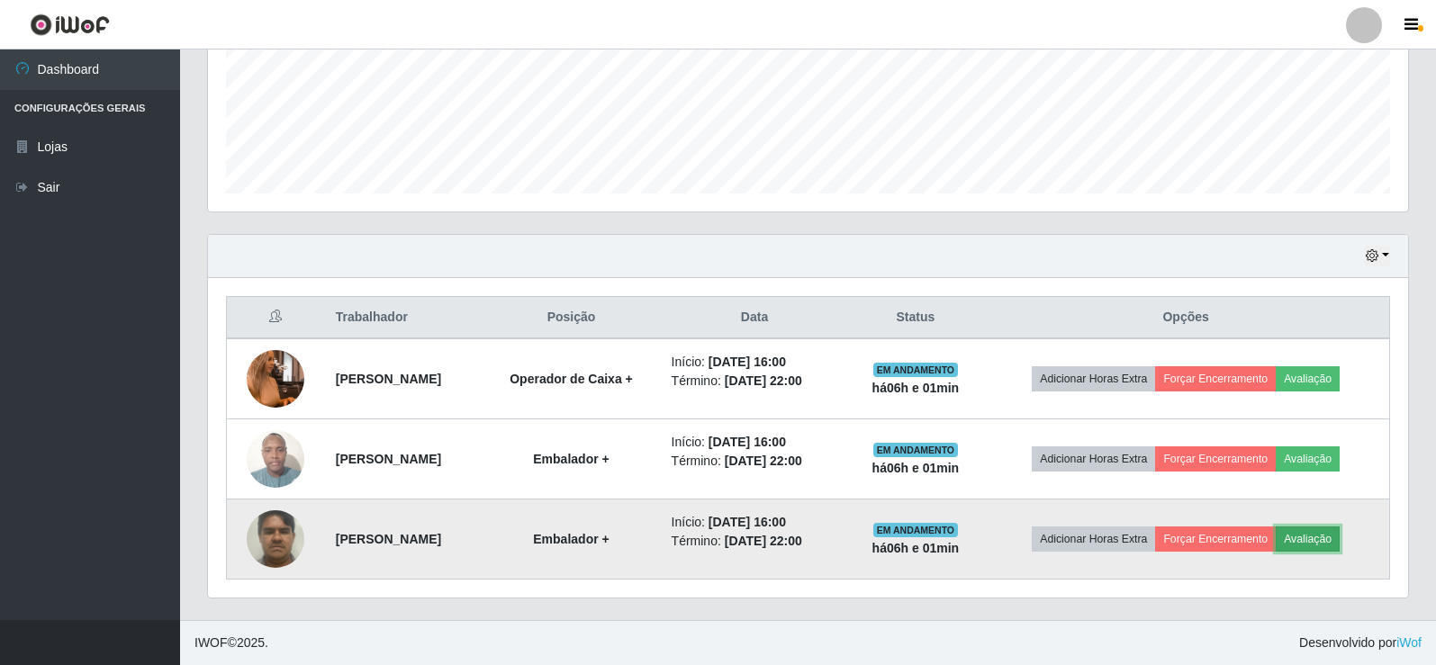
click at [1323, 534] on button "Avaliação" at bounding box center [1308, 539] width 64 height 25
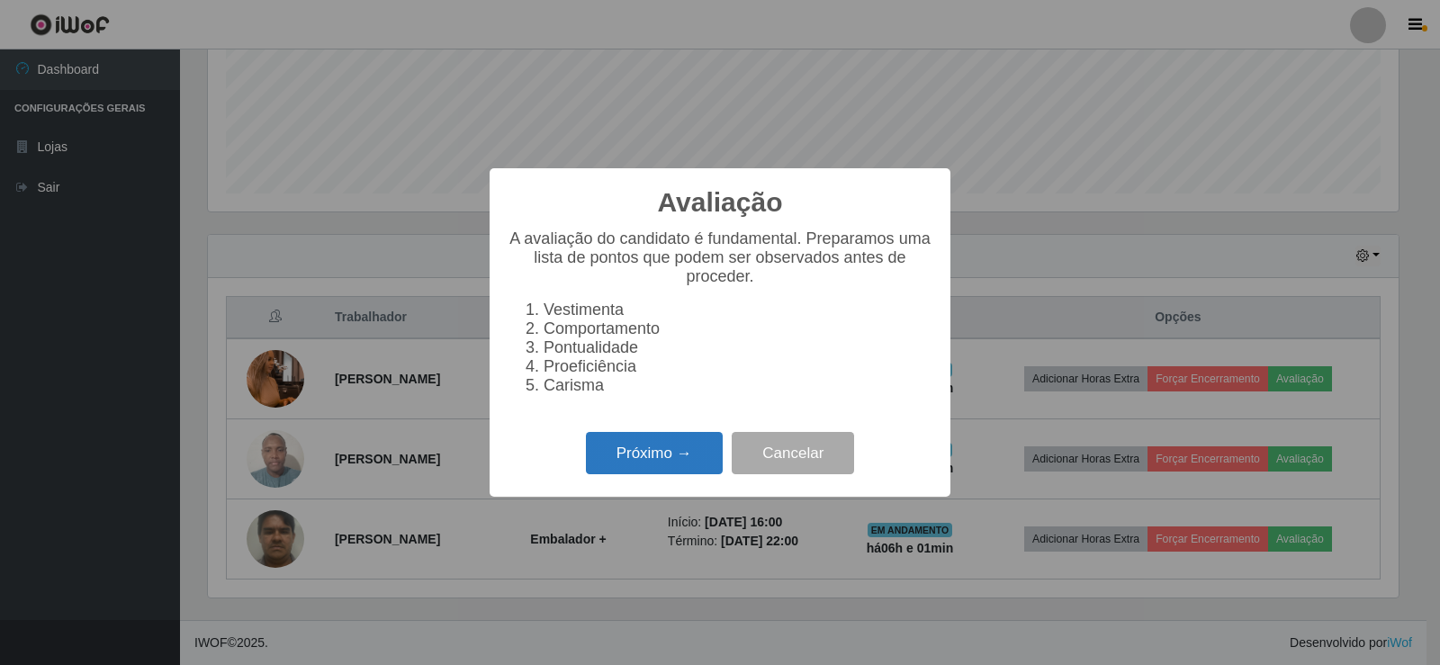
click at [686, 464] on button "Próximo →" at bounding box center [654, 453] width 137 height 42
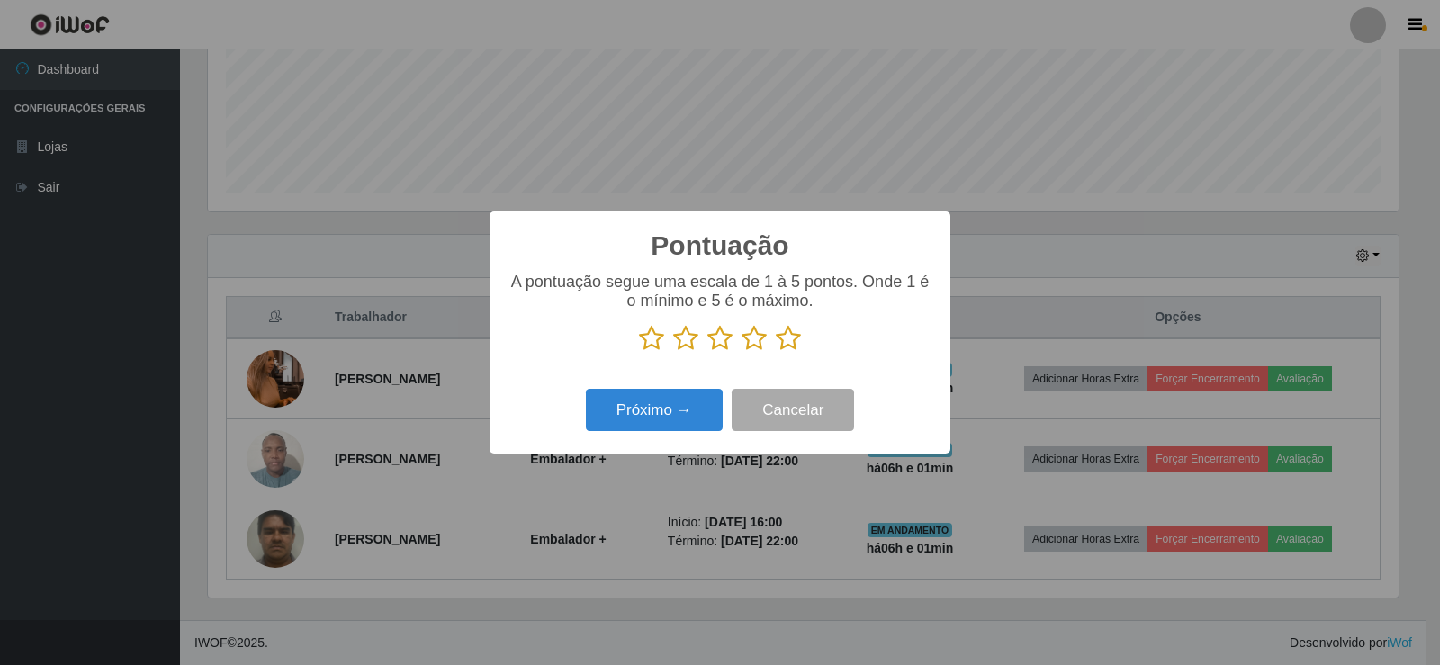
click at [783, 348] on icon at bounding box center [788, 338] width 25 height 27
click at [776, 352] on input "radio" at bounding box center [776, 352] width 0 height 0
click at [700, 409] on button "Próximo →" at bounding box center [654, 410] width 137 height 42
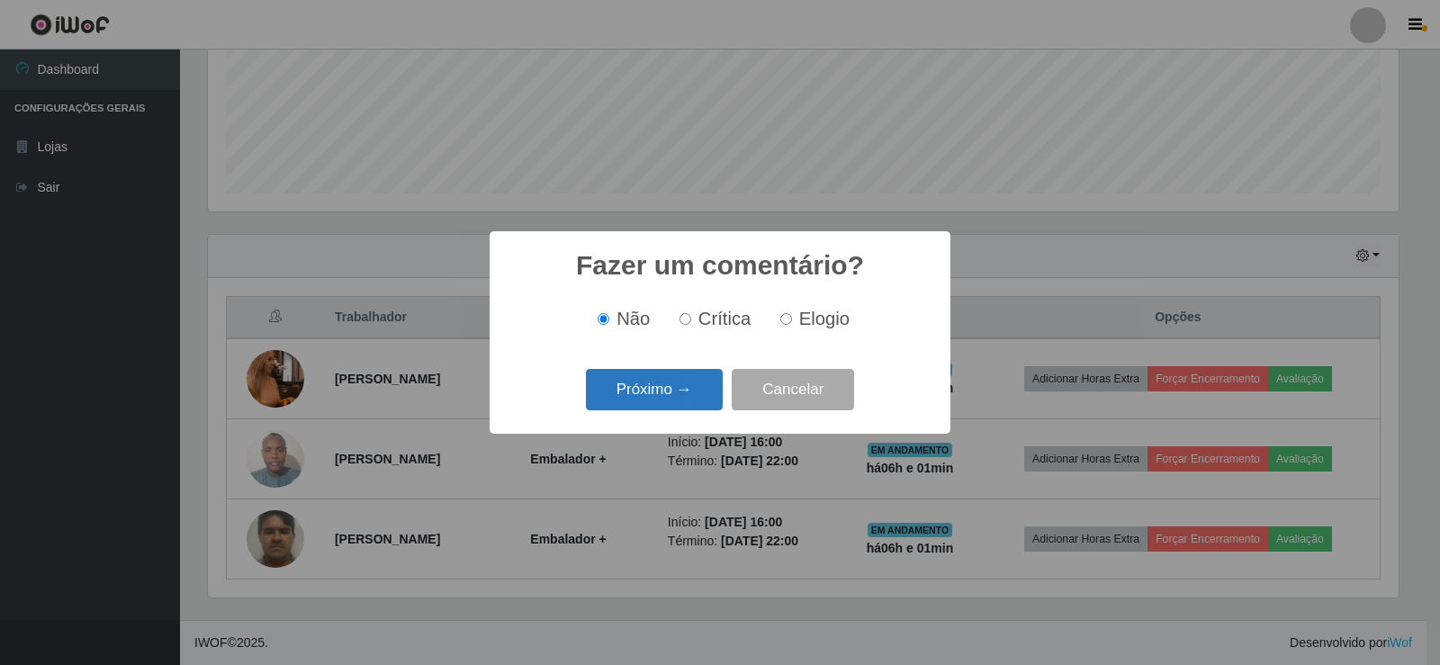
click at [710, 398] on button "Próximo →" at bounding box center [654, 390] width 137 height 42
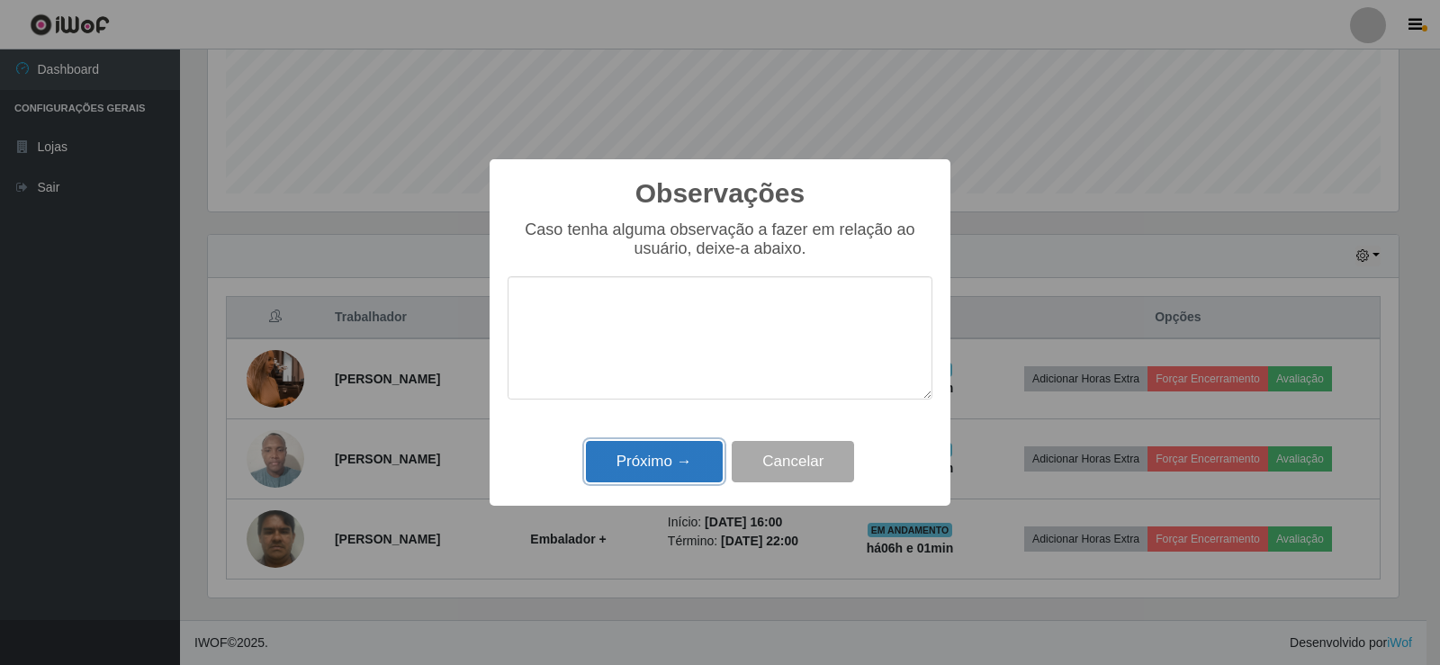
click at [661, 456] on button "Próximo →" at bounding box center [654, 462] width 137 height 42
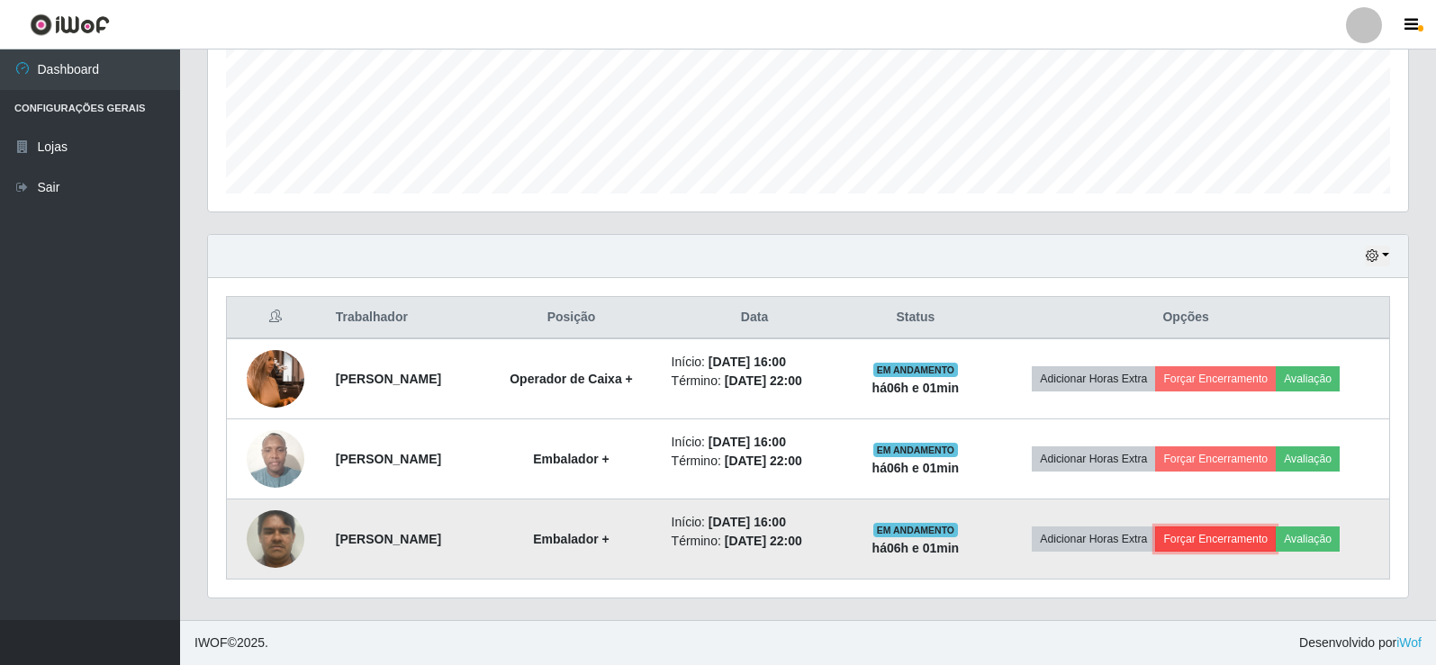
click at [1232, 545] on button "Forçar Encerramento" at bounding box center [1215, 539] width 121 height 25
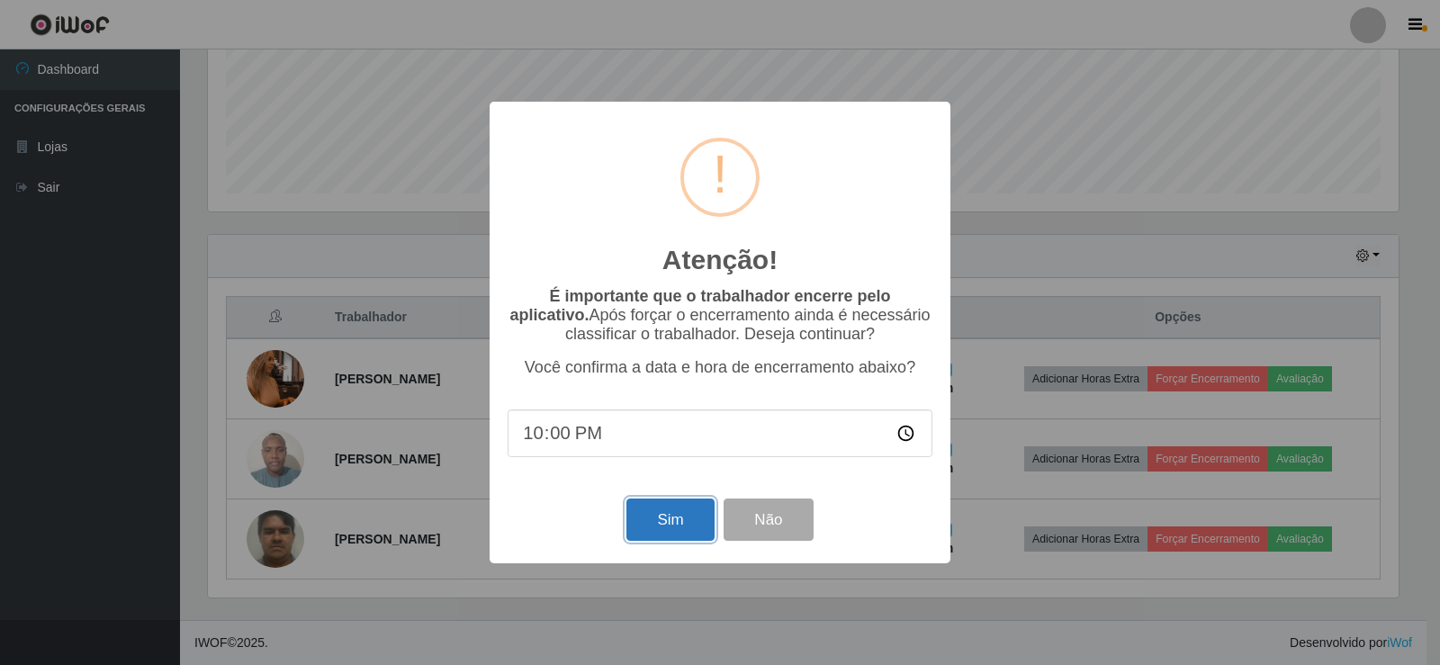
click at [664, 520] on button "Sim" at bounding box center [670, 520] width 87 height 42
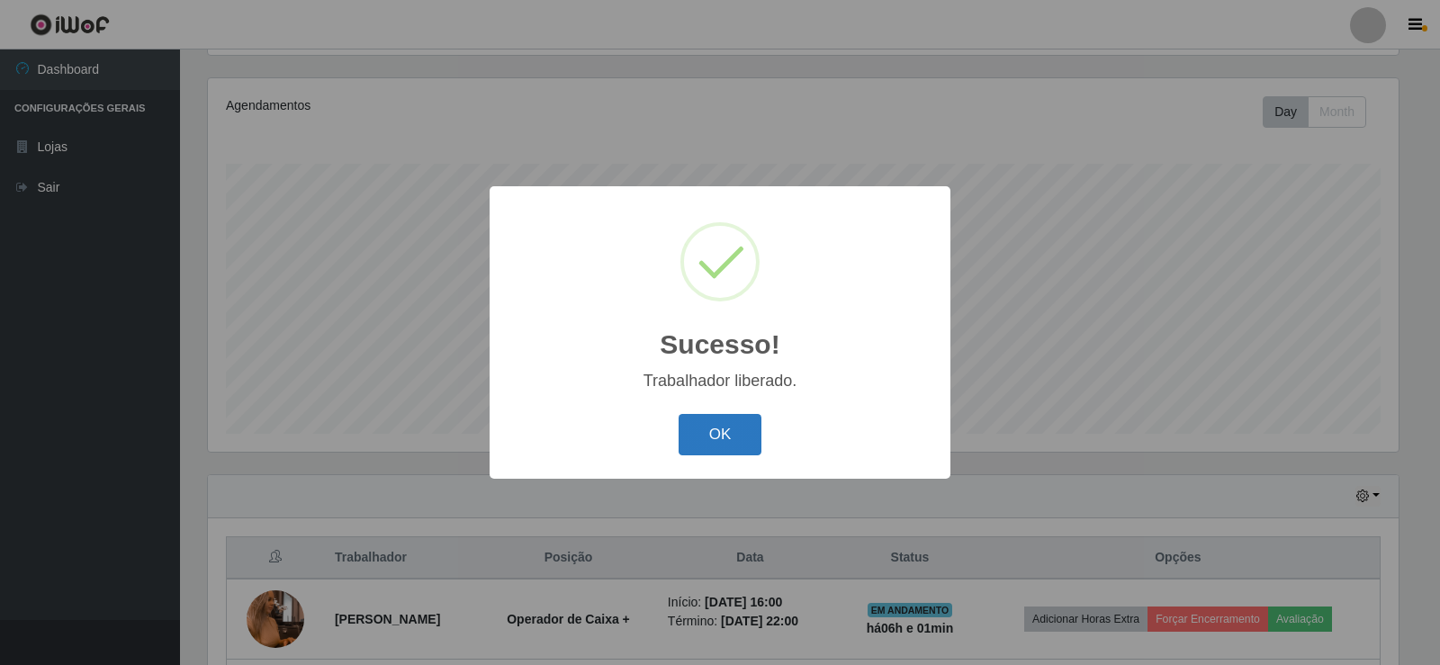
click at [700, 445] on button "OK" at bounding box center [721, 435] width 84 height 42
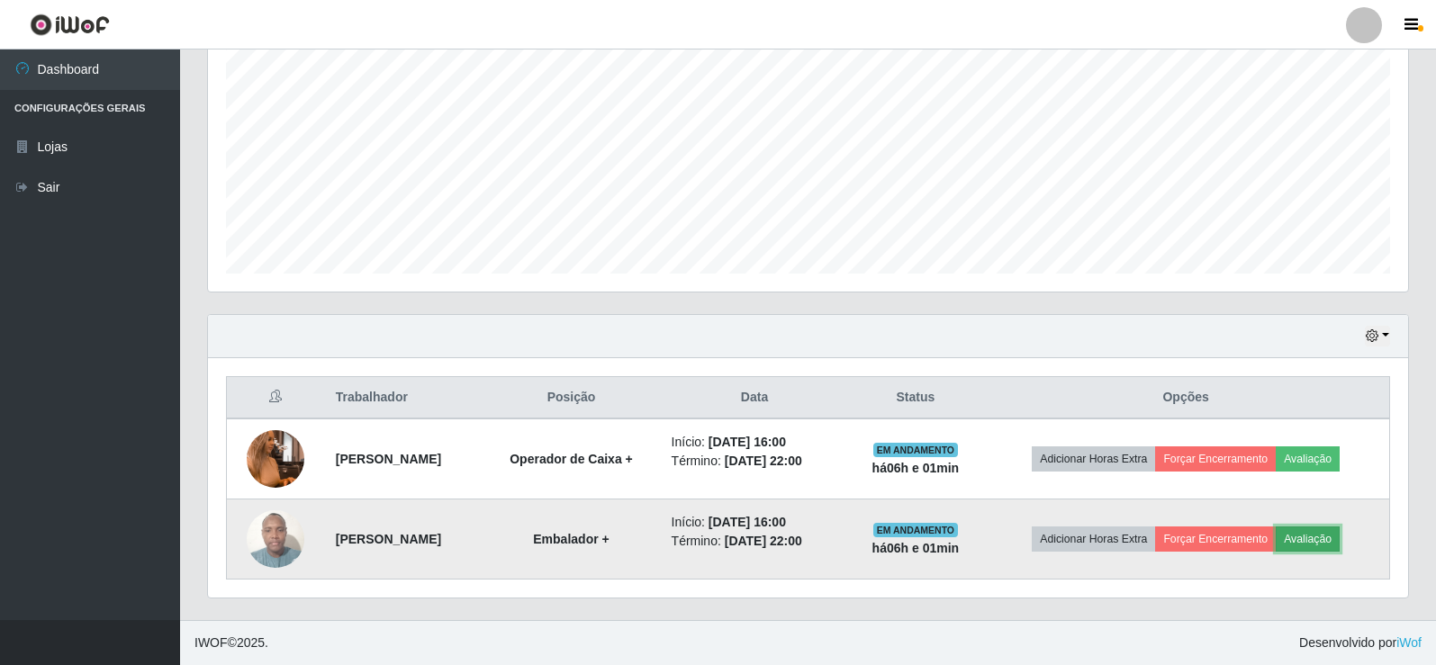
click at [1325, 538] on button "Avaliação" at bounding box center [1308, 539] width 64 height 25
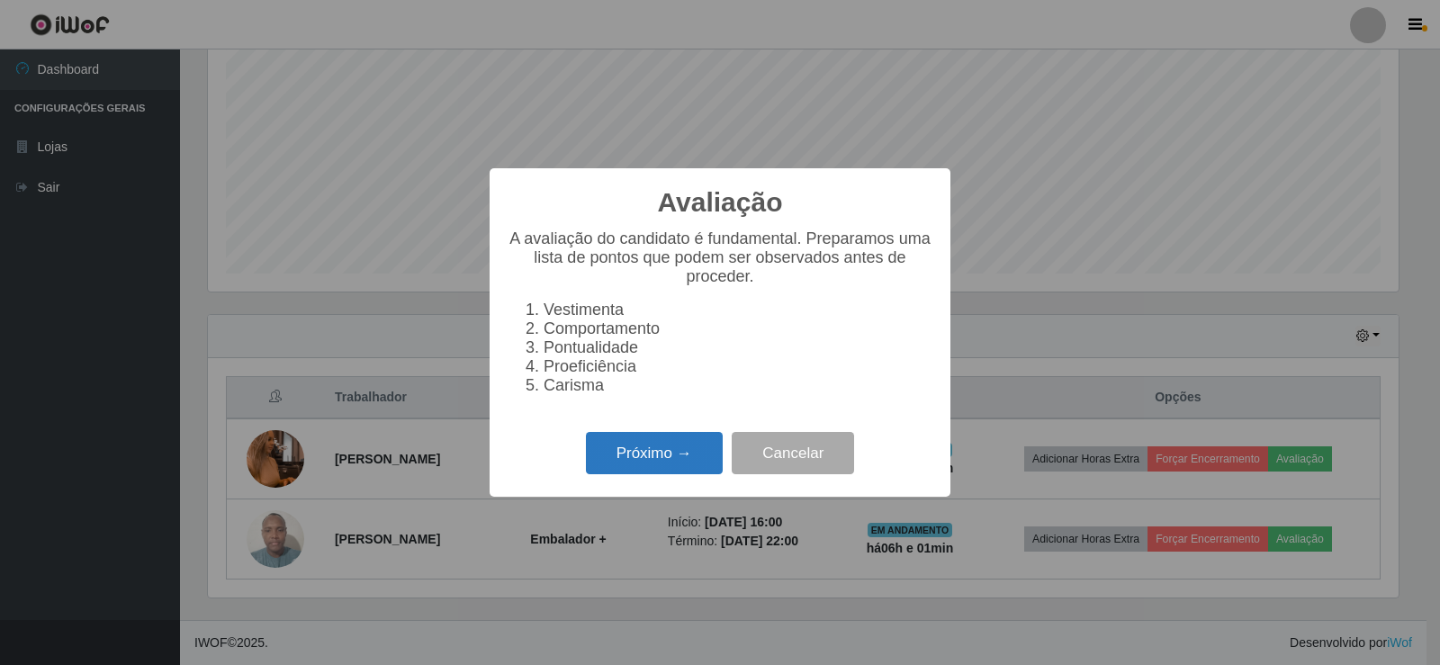
click at [693, 460] on button "Próximo →" at bounding box center [654, 453] width 137 height 42
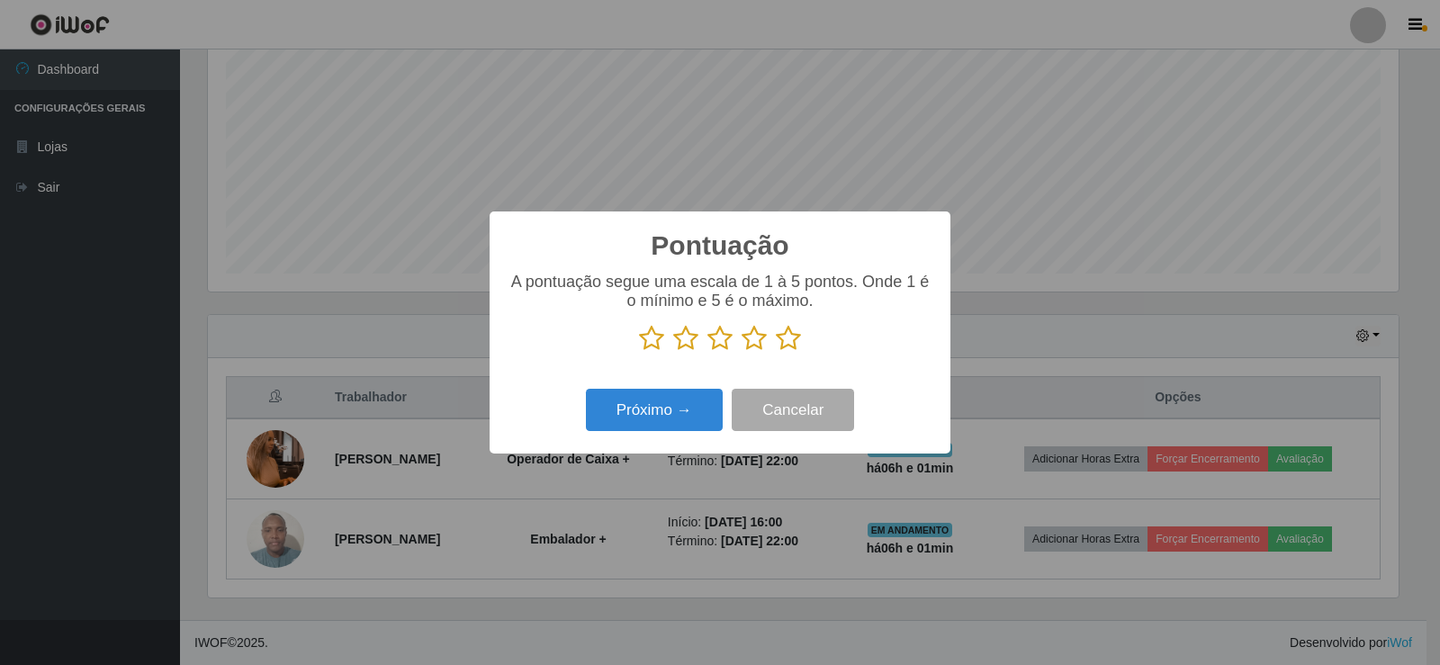
click at [785, 343] on icon at bounding box center [788, 338] width 25 height 27
click at [776, 352] on input "radio" at bounding box center [776, 352] width 0 height 0
click at [700, 415] on button "Próximo →" at bounding box center [654, 410] width 137 height 42
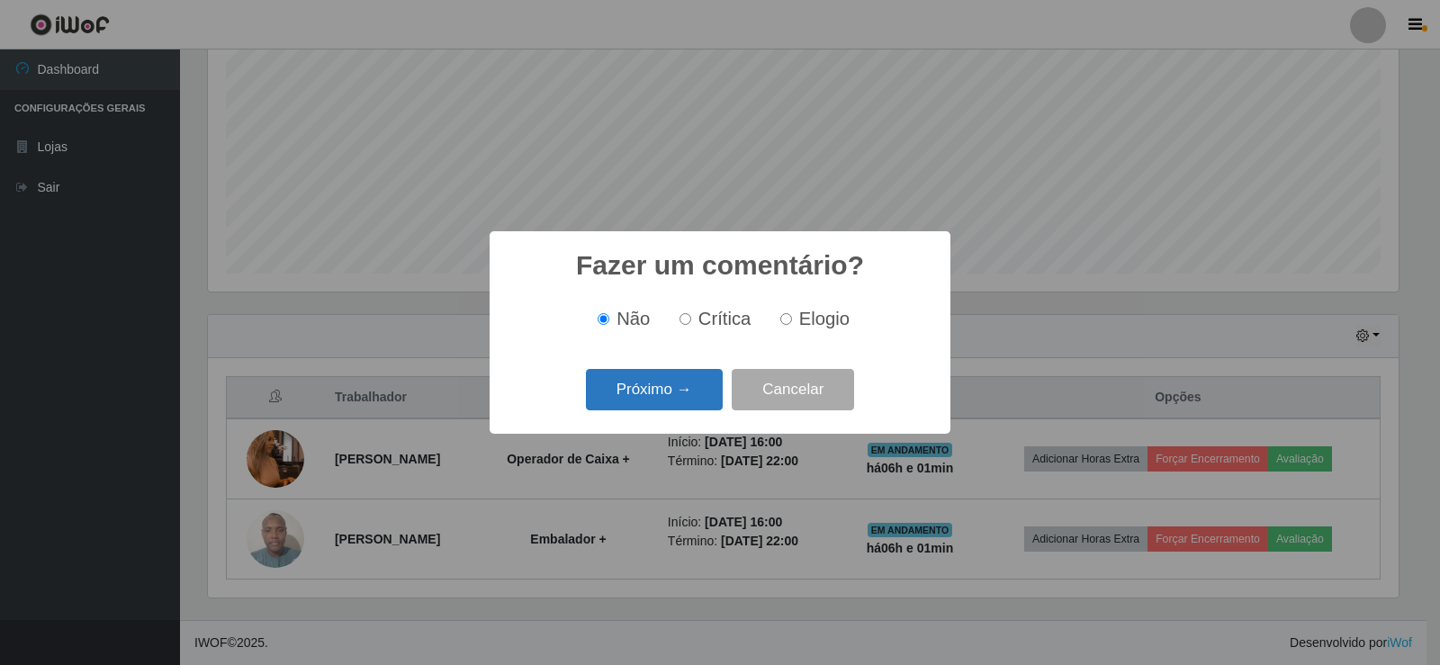
click at [686, 404] on button "Próximo →" at bounding box center [654, 390] width 137 height 42
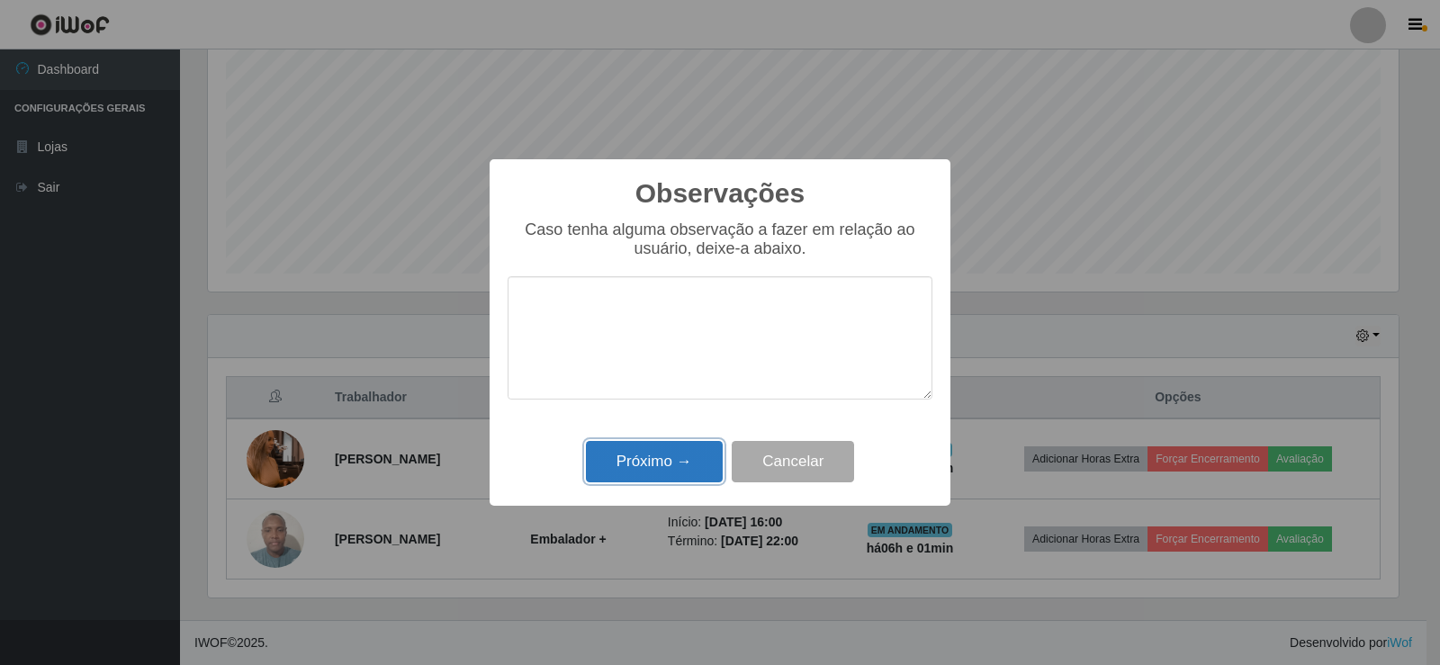
click at [690, 464] on button "Próximo →" at bounding box center [654, 462] width 137 height 42
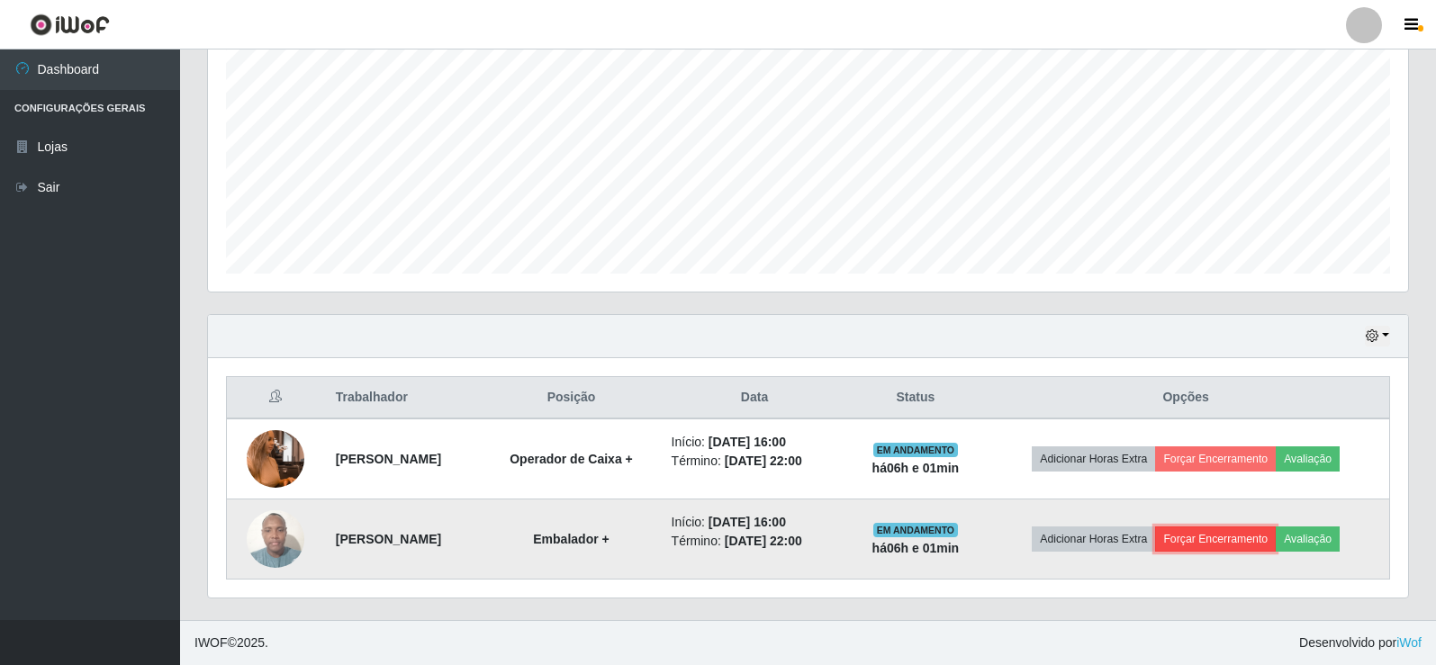
click at [1257, 541] on button "Forçar Encerramento" at bounding box center [1215, 539] width 121 height 25
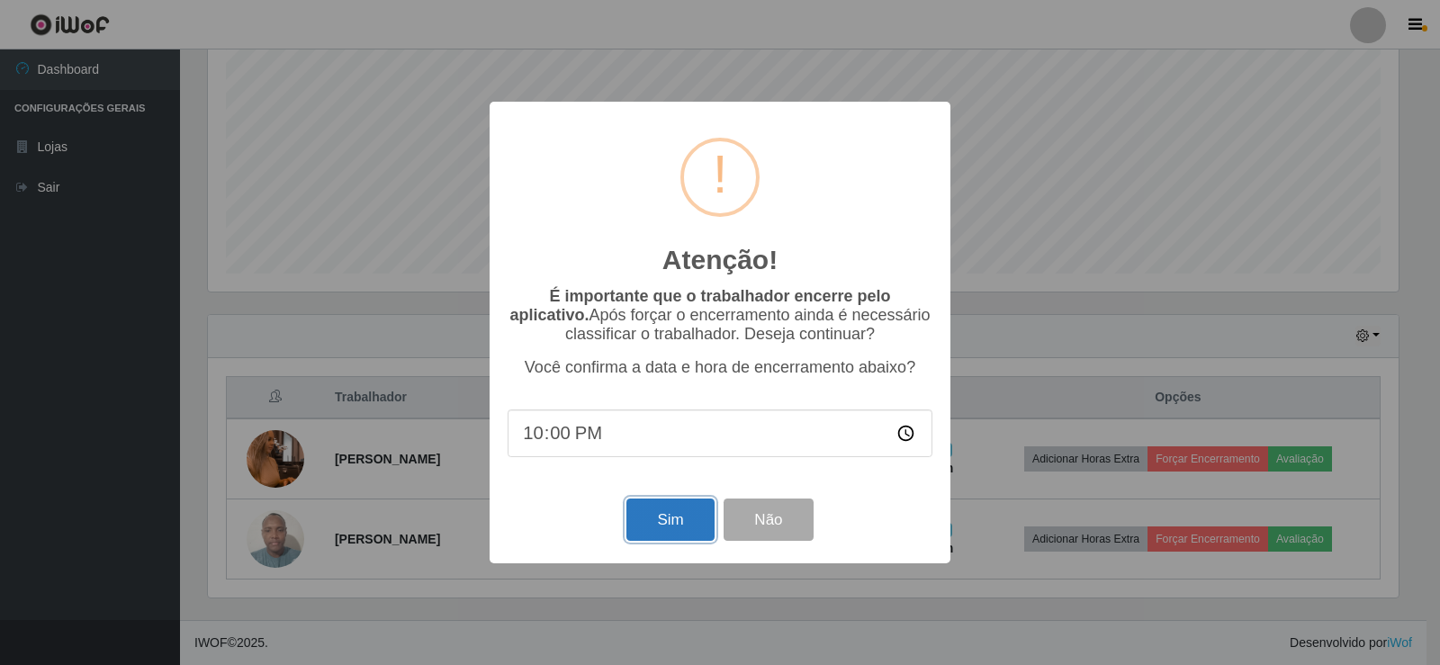
click at [696, 520] on button "Sim" at bounding box center [670, 520] width 87 height 42
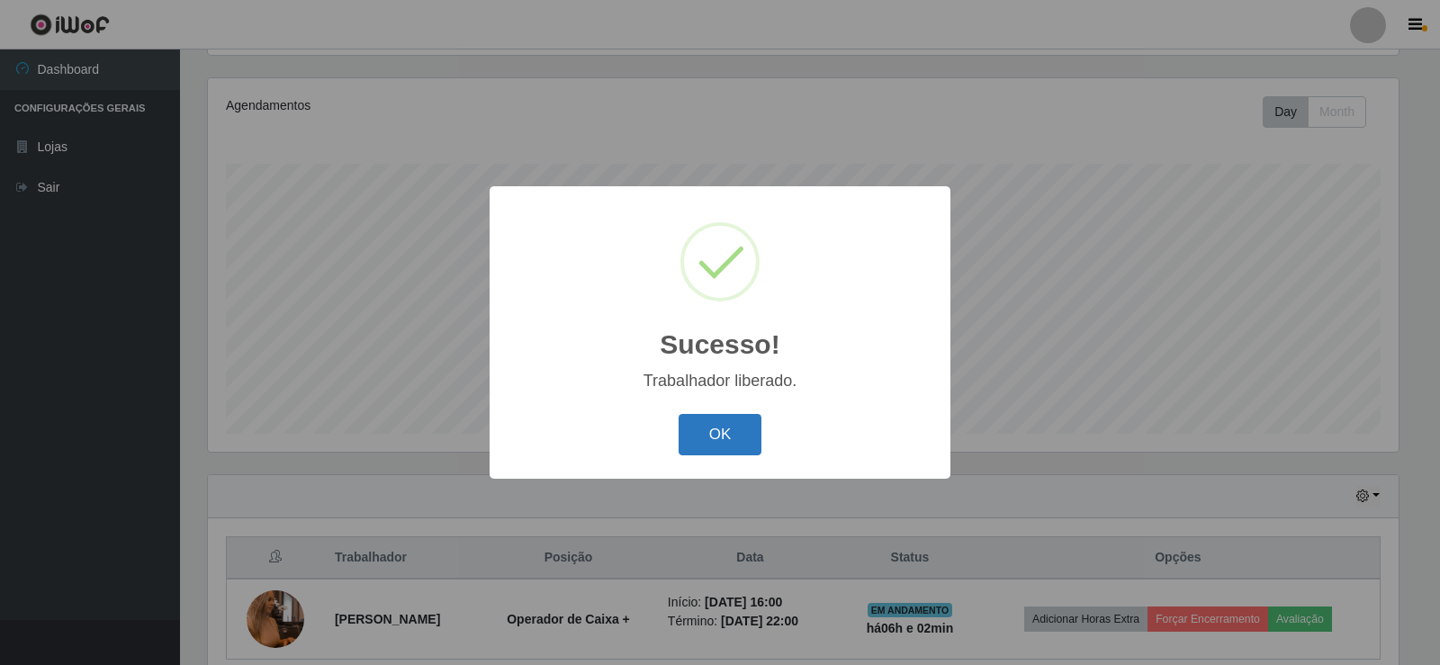
click at [717, 441] on button "OK" at bounding box center [721, 435] width 84 height 42
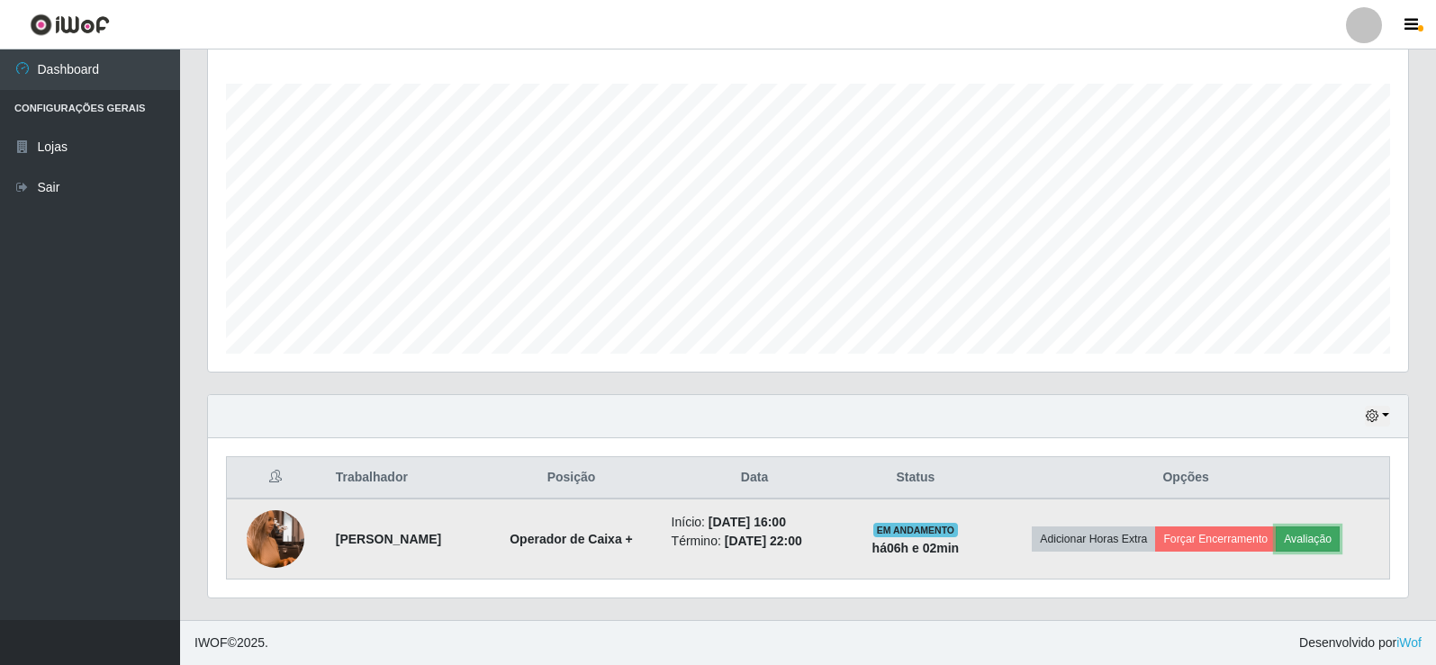
click at [1310, 534] on button "Avaliação" at bounding box center [1308, 539] width 64 height 25
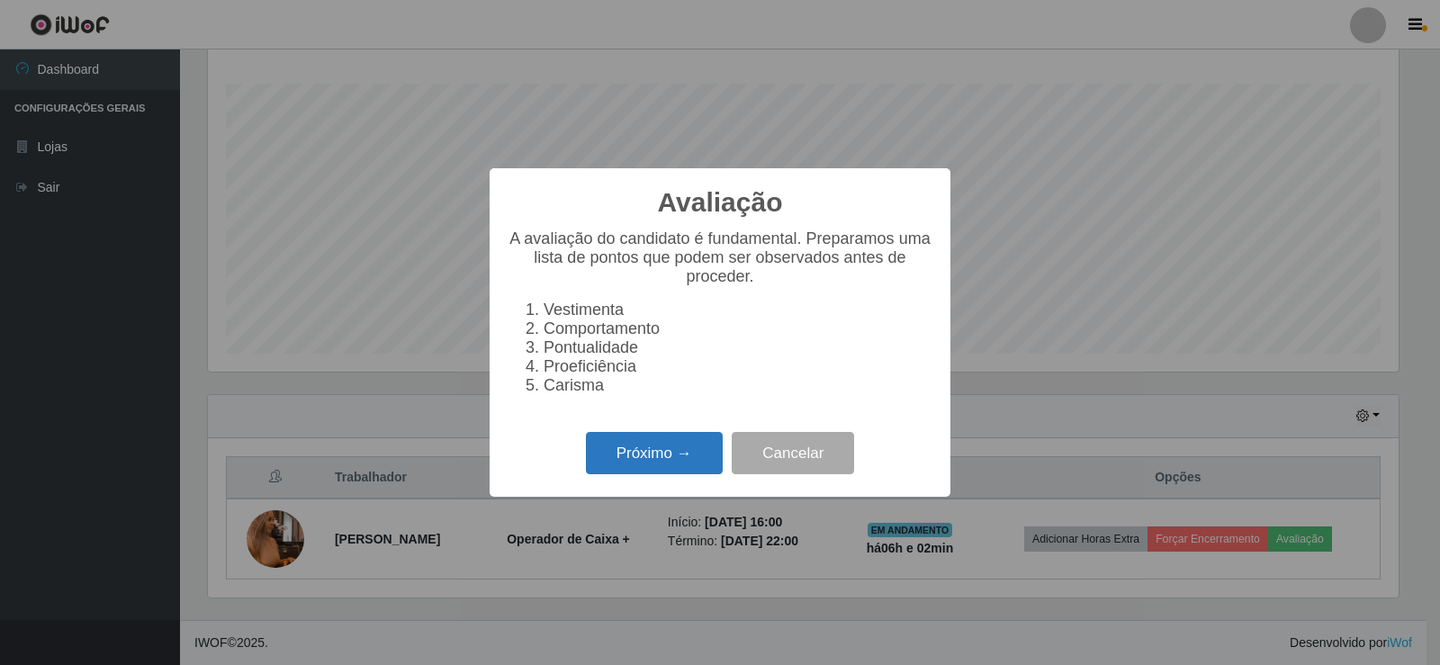
click at [684, 454] on button "Próximo →" at bounding box center [654, 453] width 137 height 42
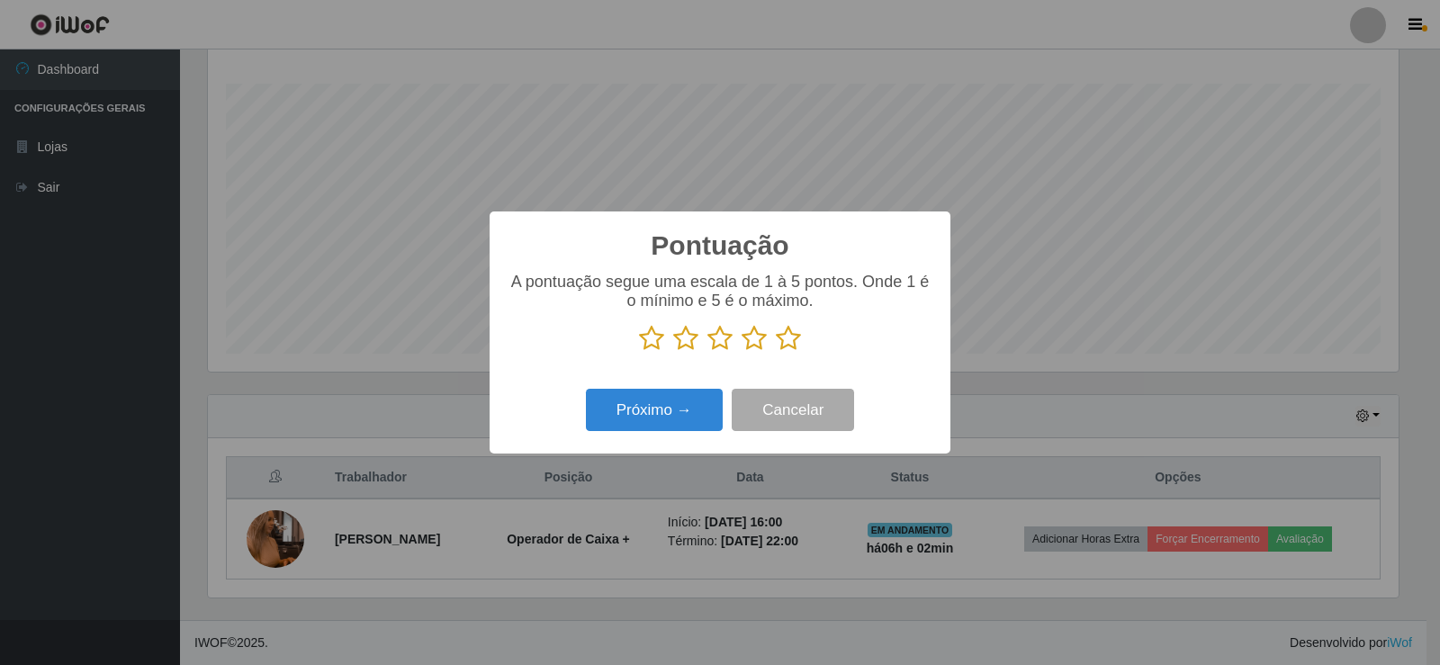
drag, startPoint x: 794, startPoint y: 342, endPoint x: 780, endPoint y: 347, distance: 15.1
click at [794, 341] on icon at bounding box center [788, 338] width 25 height 27
click at [776, 352] on input "radio" at bounding box center [776, 352] width 0 height 0
click at [691, 413] on button "Próximo →" at bounding box center [654, 410] width 137 height 42
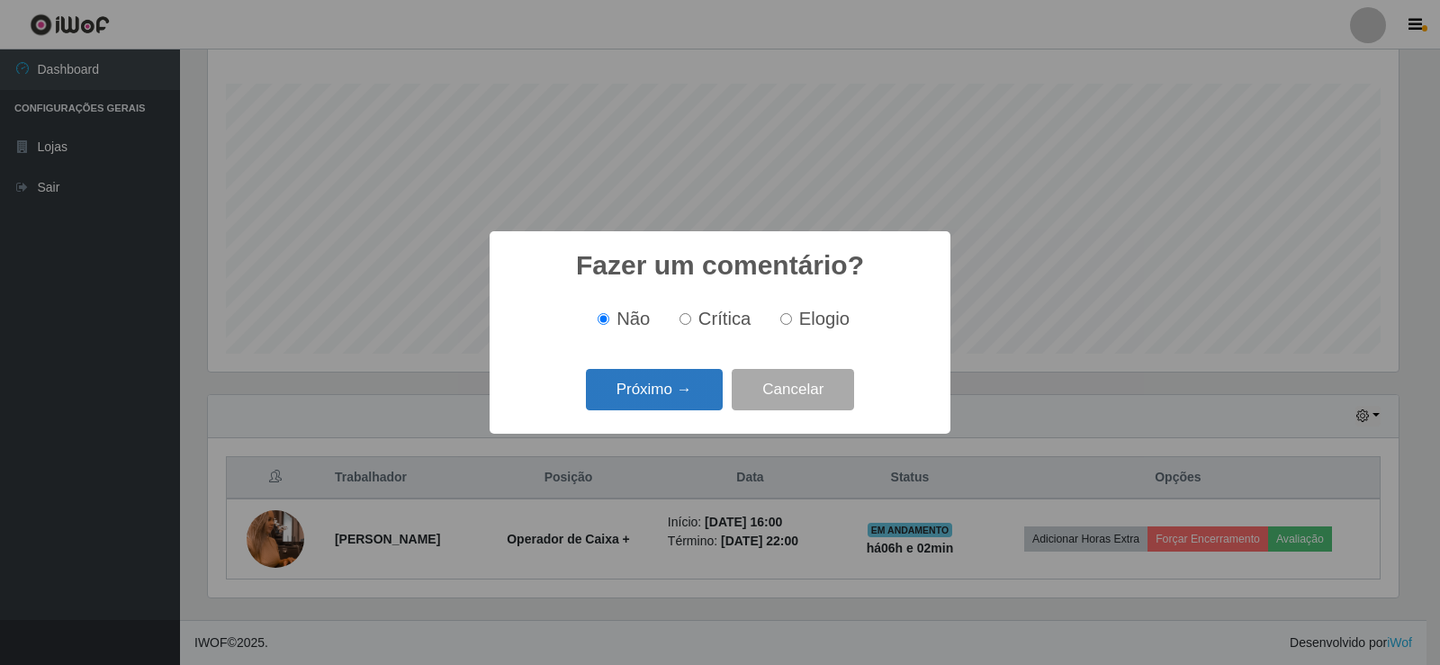
click at [700, 391] on button "Próximo →" at bounding box center [654, 390] width 137 height 42
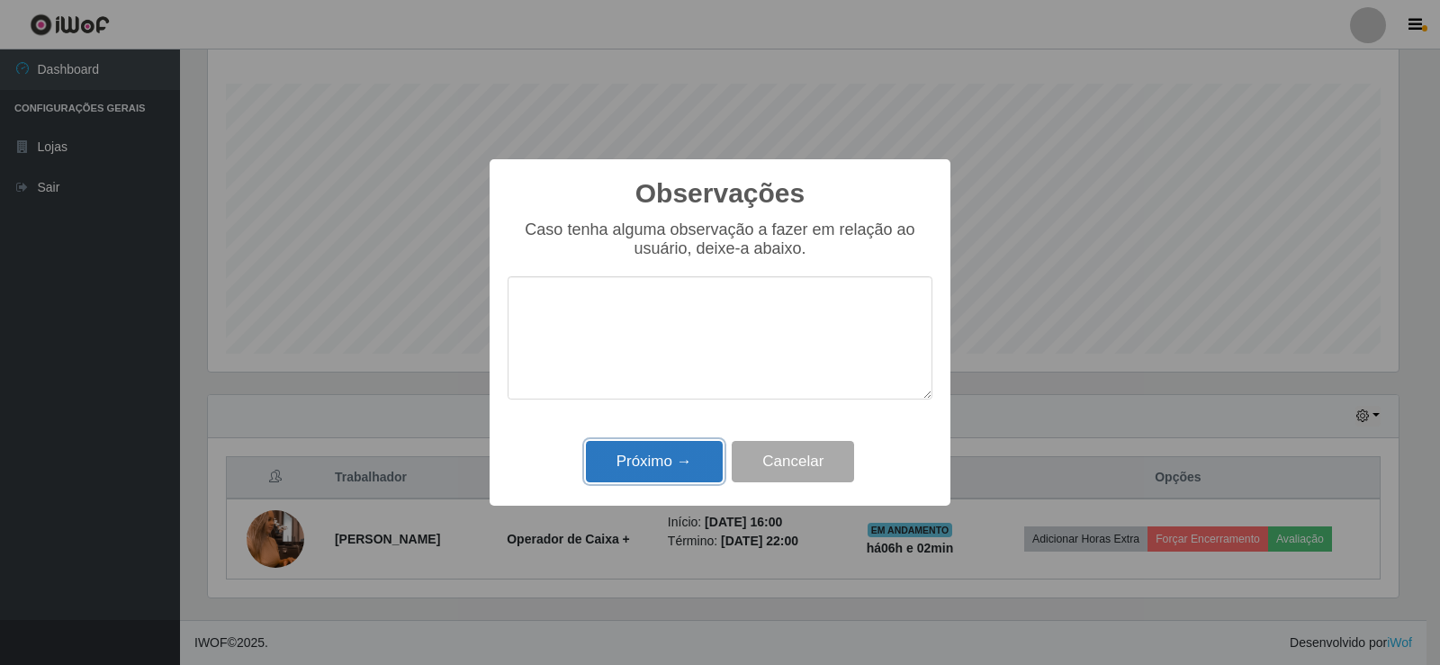
click at [703, 459] on button "Próximo →" at bounding box center [654, 462] width 137 height 42
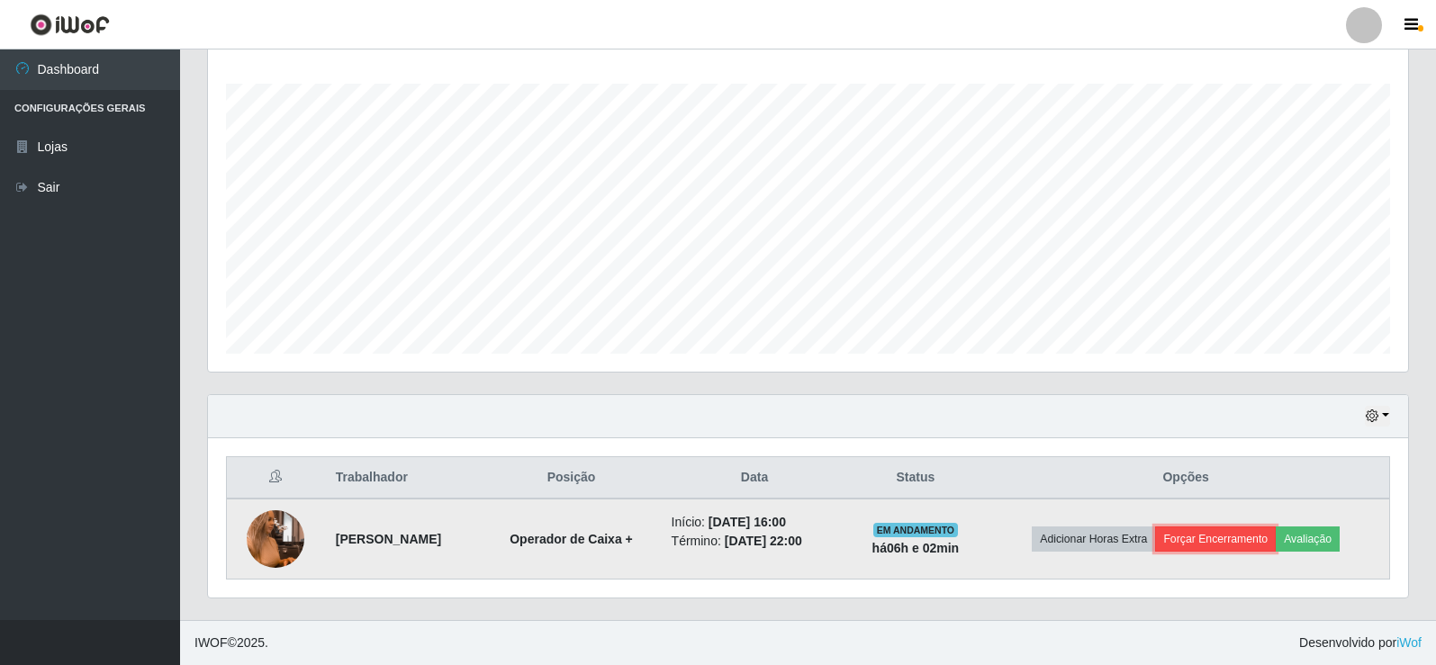
click at [1258, 539] on button "Forçar Encerramento" at bounding box center [1215, 539] width 121 height 25
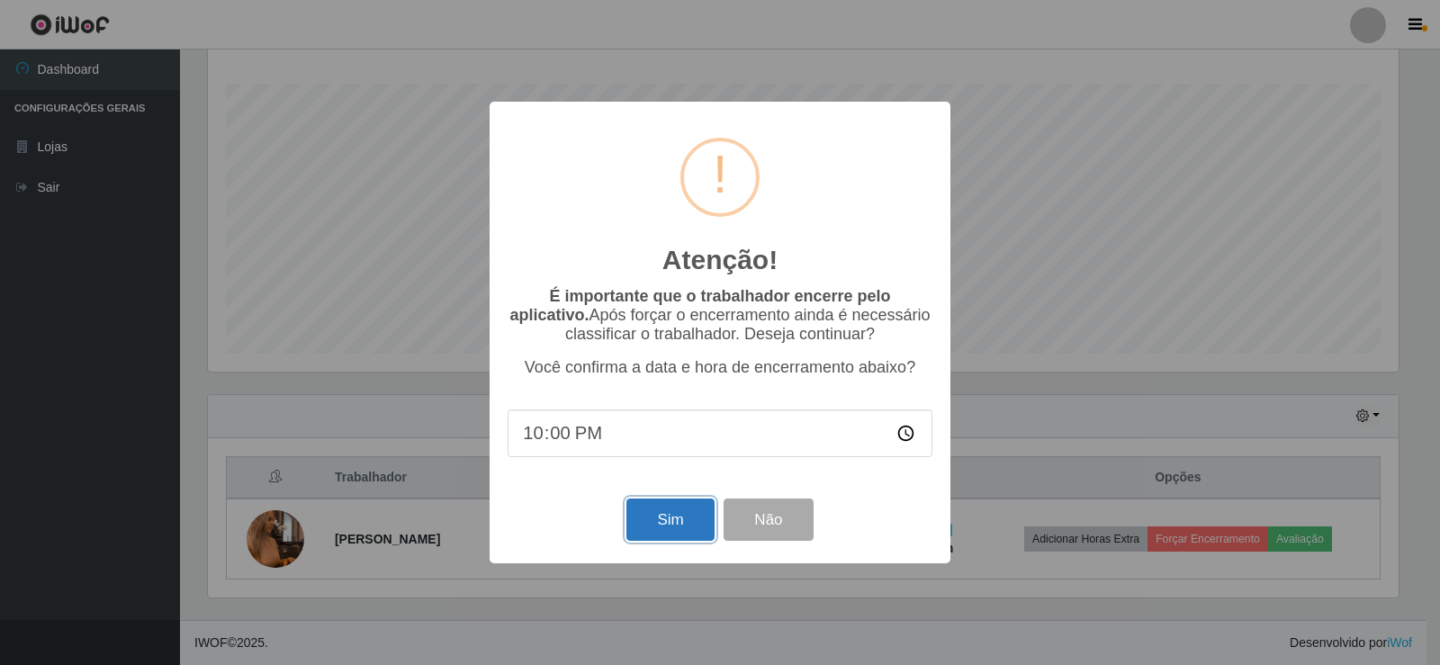
click at [691, 535] on button "Sim" at bounding box center [670, 520] width 87 height 42
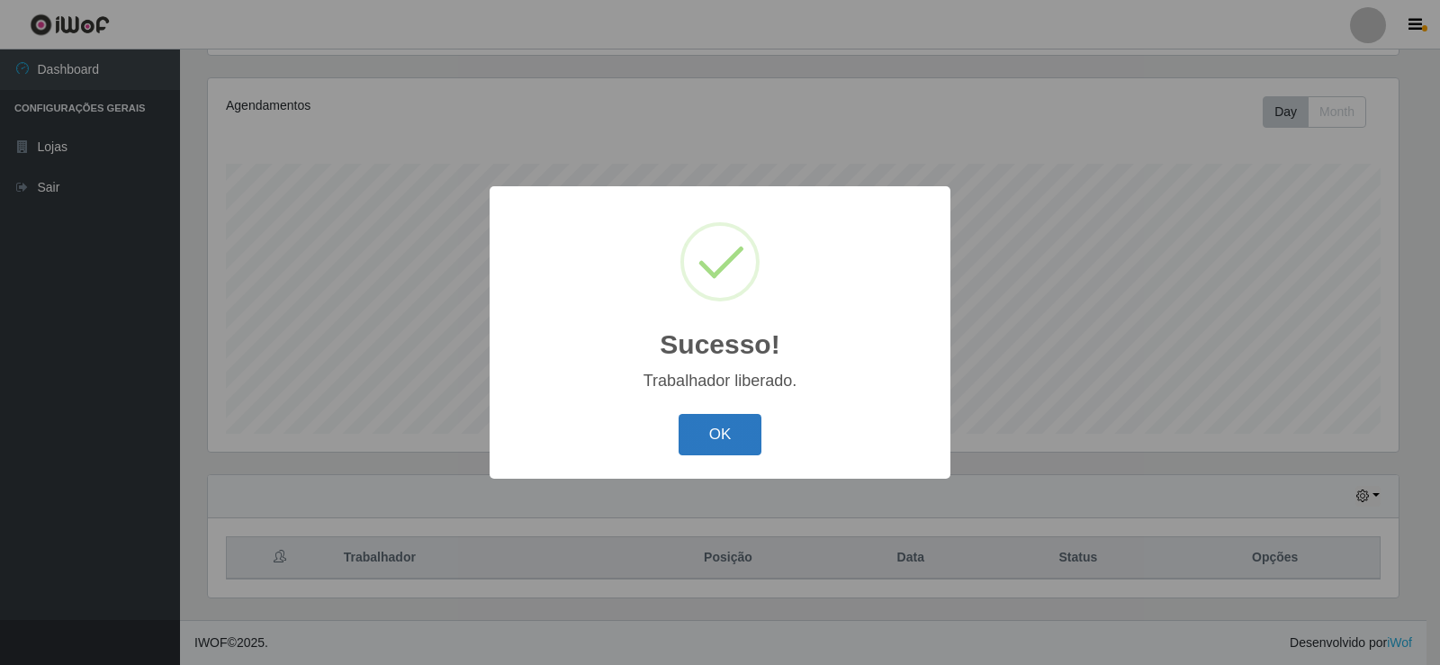
click at [732, 420] on button "OK" at bounding box center [721, 435] width 84 height 42
